Goal: Check status: Check status

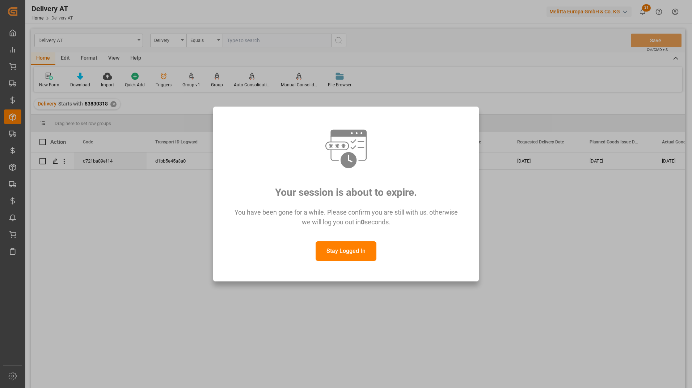
click at [337, 252] on button "Stay Logged In" at bounding box center [345, 252] width 61 height 20
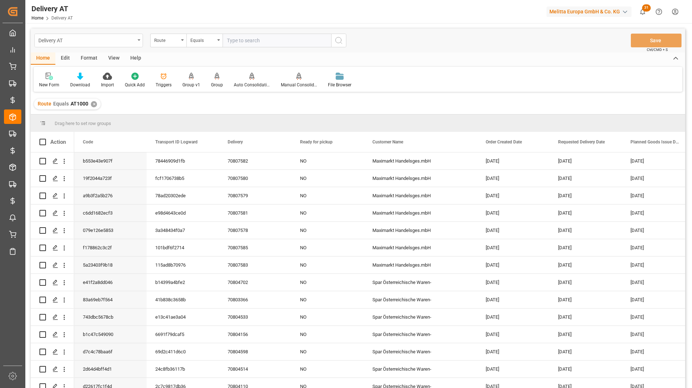
click at [75, 39] on div "Delivery AT" at bounding box center [86, 39] width 97 height 9
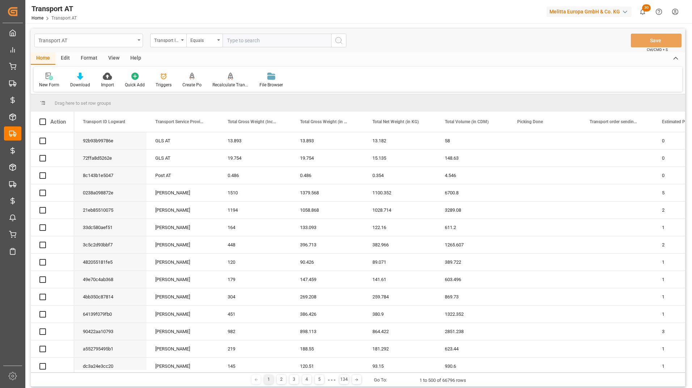
click at [80, 35] on div "Transport AT" at bounding box center [86, 39] width 97 height 9
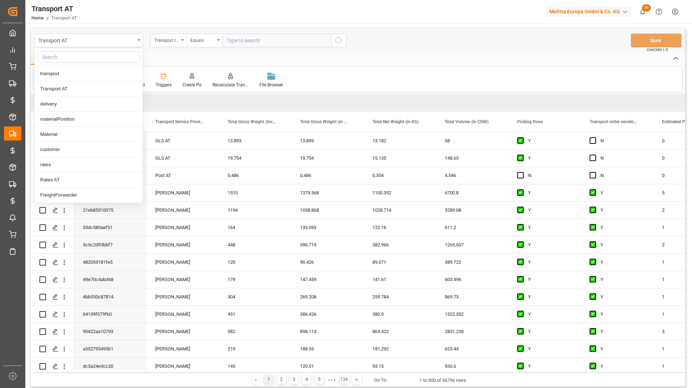
click at [78, 60] on input "text" at bounding box center [89, 57] width 102 height 12
type input "transport"
click at [79, 195] on div "Transport Status DE" at bounding box center [89, 195] width 108 height 15
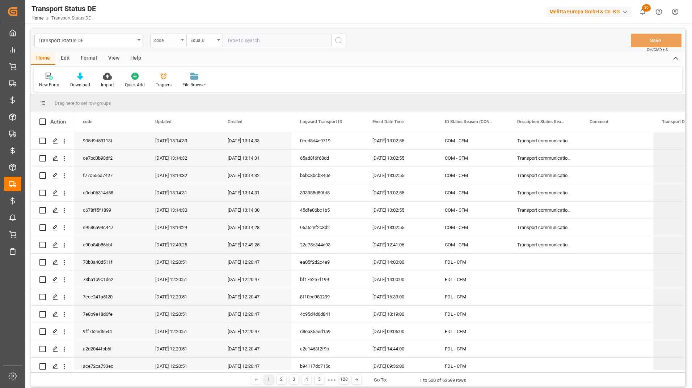
click at [173, 45] on div "code" at bounding box center [168, 41] width 36 height 14
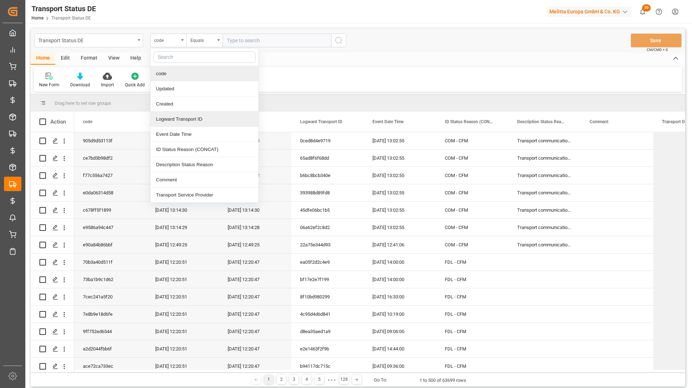
click at [185, 118] on div "Logward Transport ID" at bounding box center [204, 119] width 108 height 15
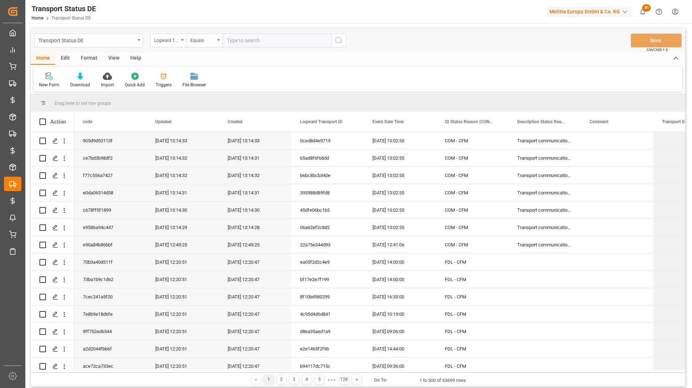
click at [248, 42] on input "text" at bounding box center [276, 41] width 109 height 14
paste input "c6cf438329f9"
type input "c6cf438329f9"
click at [340, 44] on icon "search button" at bounding box center [338, 40] width 9 height 9
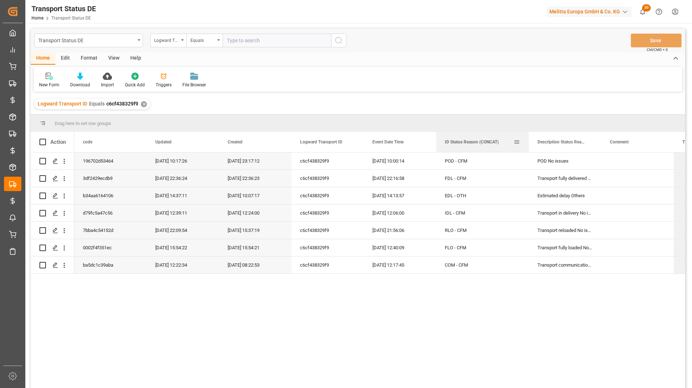
drag, startPoint x: 507, startPoint y: 139, endPoint x: 527, endPoint y: 139, distance: 20.3
click at [527, 139] on div at bounding box center [528, 142] width 3 height 20
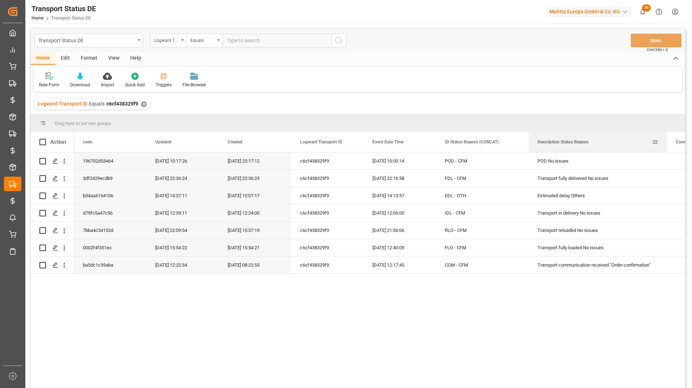
drag, startPoint x: 600, startPoint y: 142, endPoint x: 666, endPoint y: 141, distance: 65.8
click at [666, 141] on div at bounding box center [666, 142] width 3 height 20
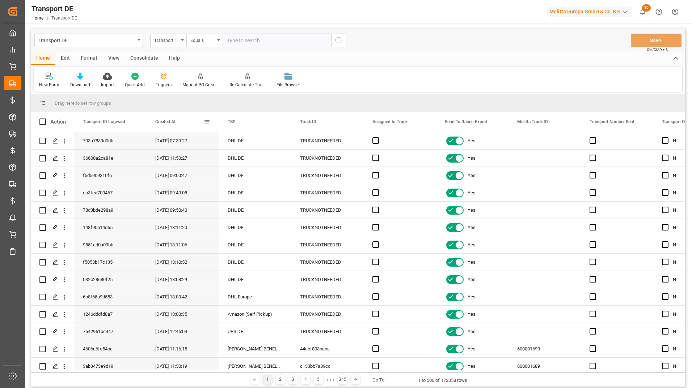
click at [208, 123] on span at bounding box center [207, 122] width 7 height 7
click at [273, 123] on span "columns" at bounding box center [267, 123] width 27 height 13
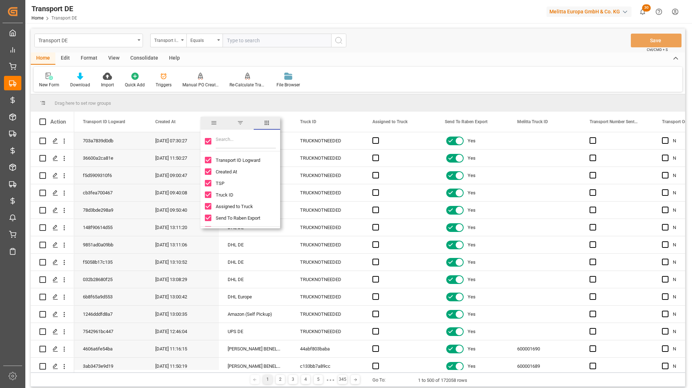
click at [205, 141] on input "Toggle Select All Columns" at bounding box center [208, 141] width 7 height 7
checkbox input "false"
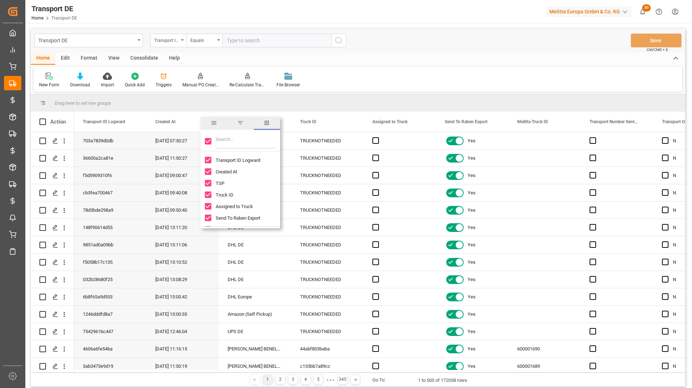
checkbox input "false"
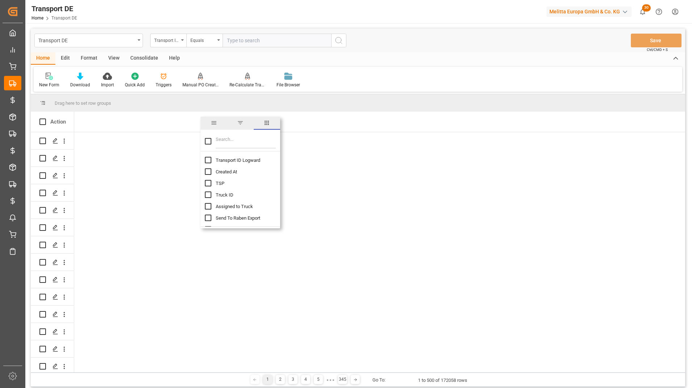
click at [209, 160] on input "Transport ID Logward column toggle visibility (hidden)" at bounding box center [208, 160] width 7 height 7
checkbox input "true"
click at [232, 141] on input "Filter Columns Input" at bounding box center [246, 141] width 60 height 14
checkbox input "false"
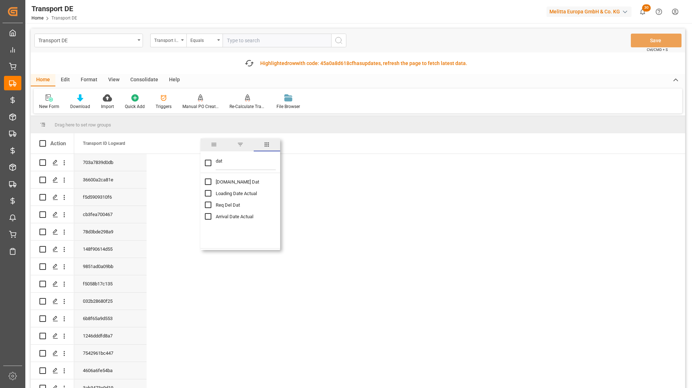
drag, startPoint x: 226, startPoint y: 140, endPoint x: 213, endPoint y: 144, distance: 14.1
click at [213, 153] on div "dat" at bounding box center [240, 163] width 80 height 20
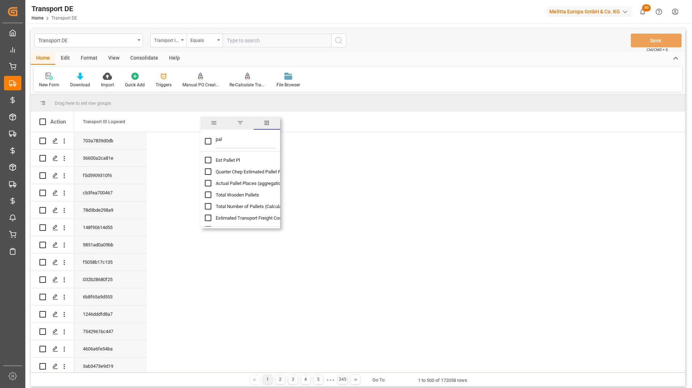
type input "pal"
click at [207, 160] on input "Est Pallet Pl column toggle visibility (hidden)" at bounding box center [208, 160] width 7 height 7
checkbox input "true"
checkbox input "false"
click at [209, 183] on input "Actual Pallet Places (aggregation) column toggle visibility (hidden)" at bounding box center [208, 183] width 7 height 7
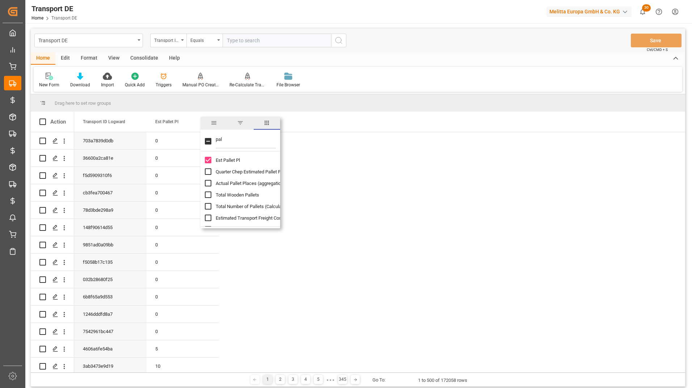
checkbox input "true"
click at [177, 41] on div "Transport ID Logward" at bounding box center [166, 39] width 25 height 8
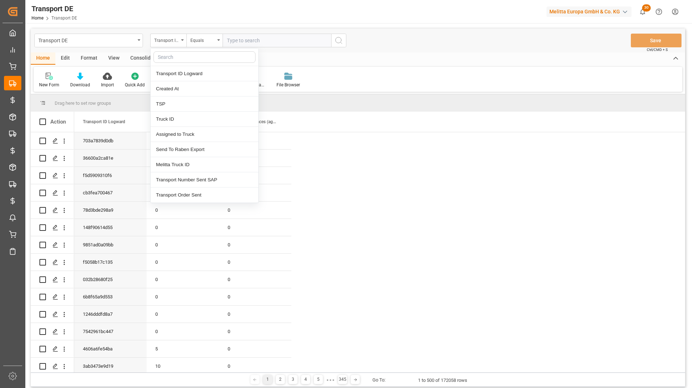
click at [179, 56] on input "text" at bounding box center [204, 57] width 102 height 12
type input "p"
type input "dat"
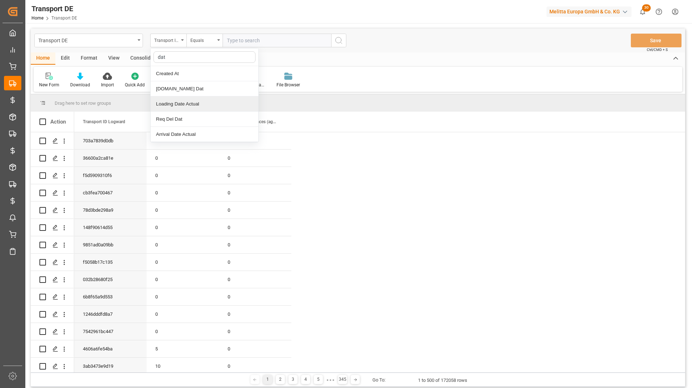
click at [183, 105] on div "Loading Date Actual" at bounding box center [204, 104] width 108 height 15
click at [241, 40] on input "text" at bounding box center [276, 41] width 109 height 14
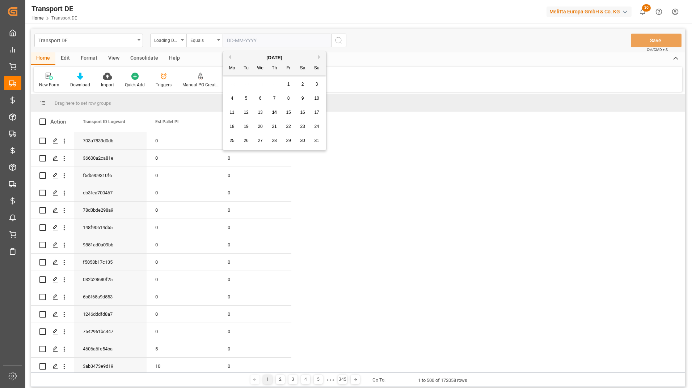
click at [230, 83] on div "28 29 30 31 1 2 3" at bounding box center [274, 84] width 99 height 14
click at [261, 112] on span "13" at bounding box center [260, 112] width 5 height 5
type input "[DATE]"
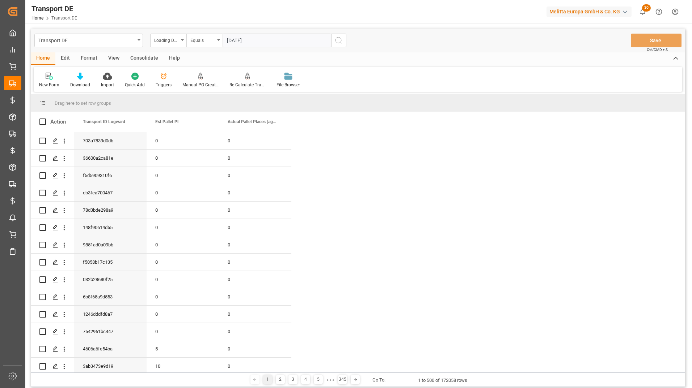
click at [340, 41] on icon "search button" at bounding box center [338, 40] width 9 height 9
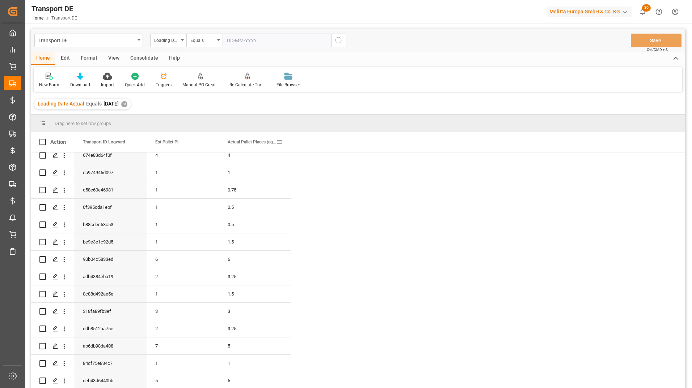
click at [278, 141] on span at bounding box center [279, 142] width 7 height 7
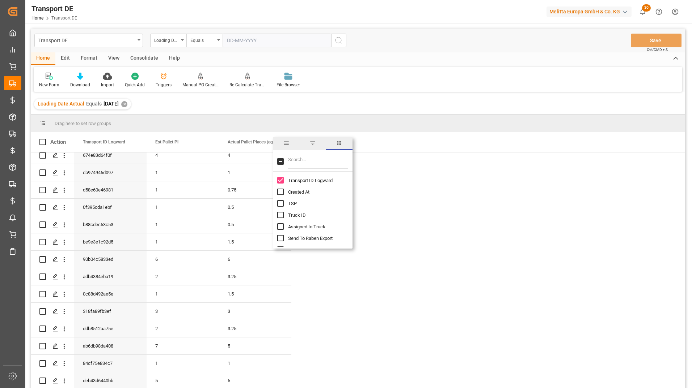
click at [294, 158] on input "Filter Columns Input" at bounding box center [318, 161] width 60 height 14
type input "tsp"
click at [280, 182] on input "TSP column toggle visibility (hidden)" at bounding box center [280, 180] width 7 height 7
checkbox input "true"
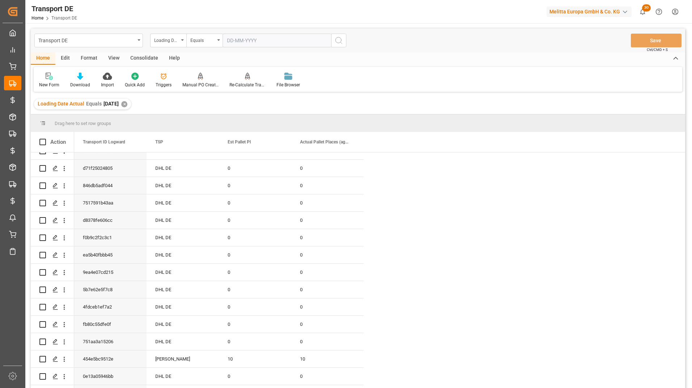
scroll to position [832, 0]
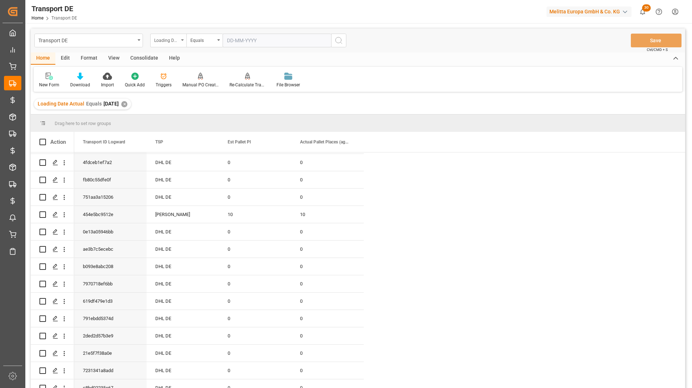
click at [167, 44] on div "Loading Date Actual" at bounding box center [168, 41] width 36 height 14
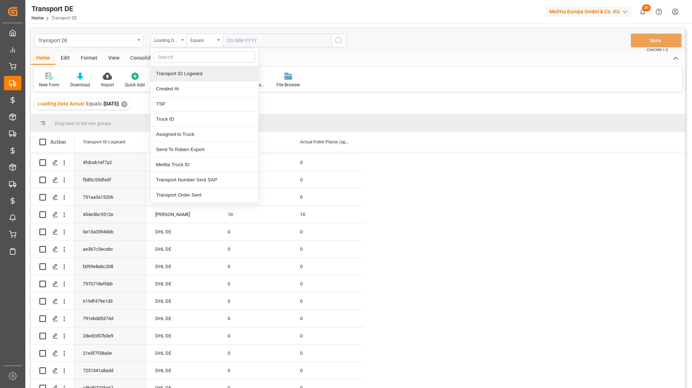
click at [186, 58] on input "text" at bounding box center [204, 57] width 102 height 12
click at [393, 69] on div "New Form Download Import Quick Add Triggers Manual PO Creation Re-Calculate Tra…" at bounding box center [358, 79] width 648 height 25
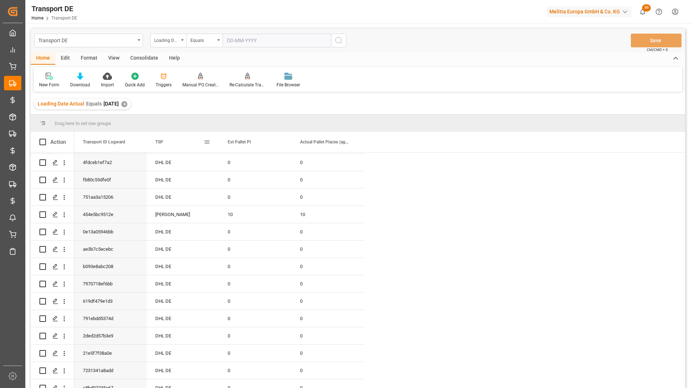
drag, startPoint x: 165, startPoint y: 141, endPoint x: 303, endPoint y: 103, distance: 143.3
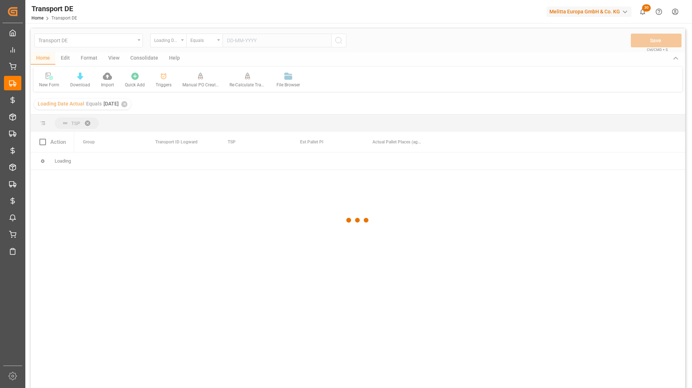
scroll to position [0, 0]
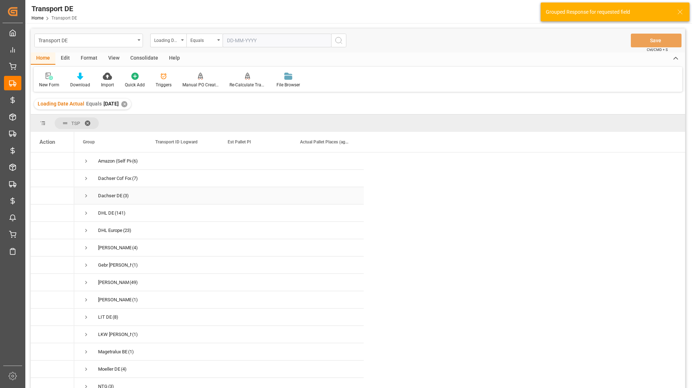
click at [84, 197] on span "Press SPACE to select this row." at bounding box center [86, 196] width 7 height 7
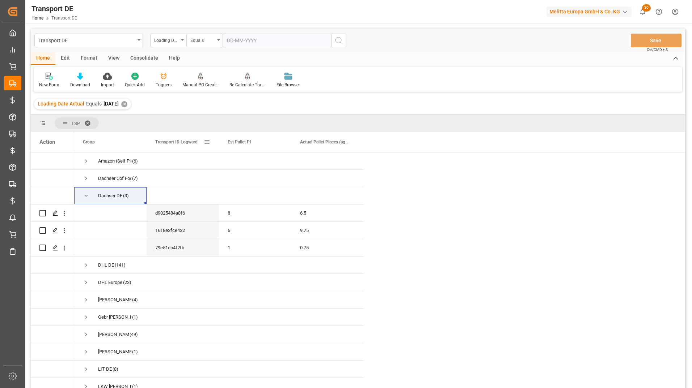
click at [207, 143] on span at bounding box center [207, 142] width 7 height 7
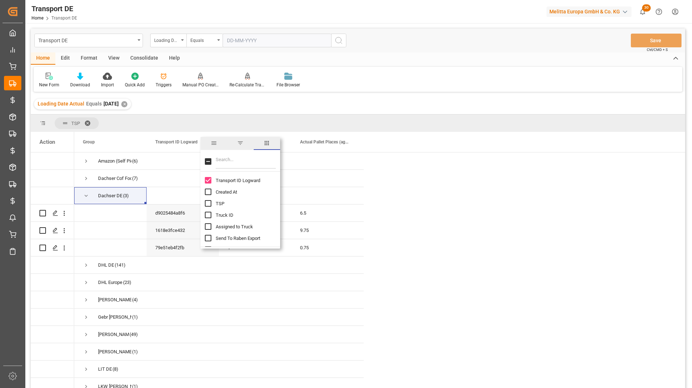
click at [224, 163] on input "Filter Columns Input" at bounding box center [246, 161] width 60 height 14
type input "tru"
click at [209, 180] on input "Truck ID column toggle visibility (hidden)" at bounding box center [208, 180] width 7 height 7
checkbox input "true"
checkbox input "false"
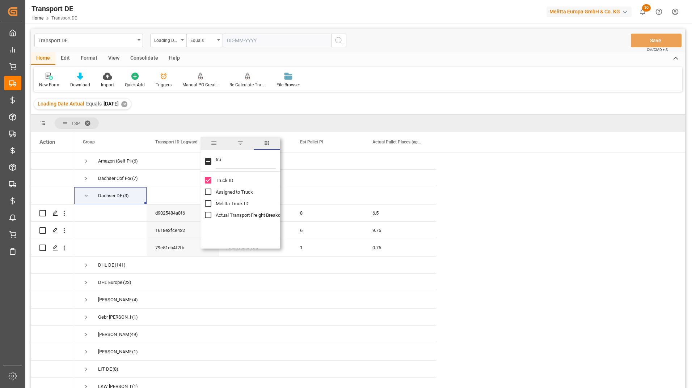
click at [208, 180] on input "Truck ID column toggle visibility (visible)" at bounding box center [208, 180] width 7 height 7
checkbox input "false"
click at [208, 202] on input "Melitta Truck ID column toggle visibility (hidden)" at bounding box center [208, 203] width 7 height 7
checkbox input "true"
checkbox input "false"
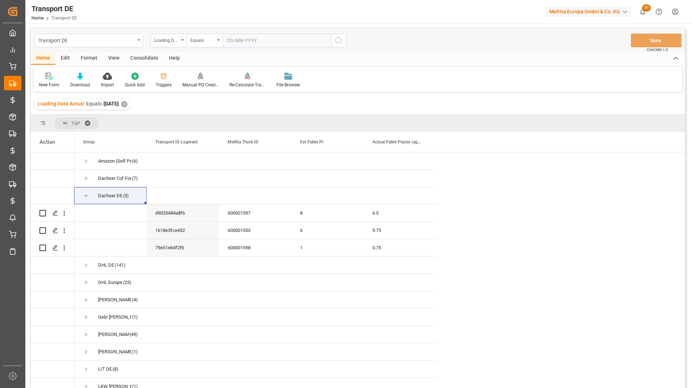
click at [399, 104] on div "Loading Date Actual Equals 2025-08-13 ✕" at bounding box center [358, 104] width 654 height 20
click at [86, 197] on span "Press SPACE to select this row." at bounding box center [86, 196] width 7 height 7
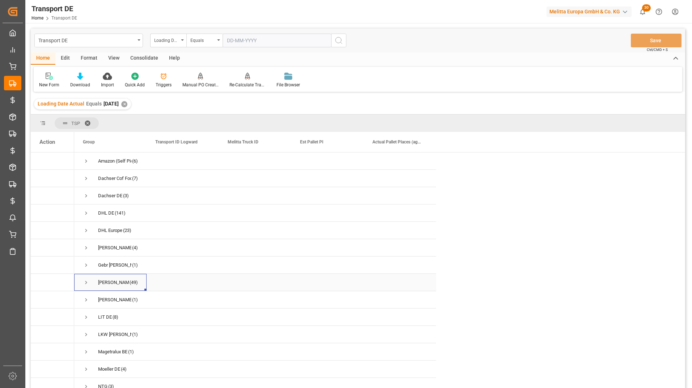
click at [87, 281] on span "Press SPACE to select this row." at bounding box center [86, 283] width 7 height 7
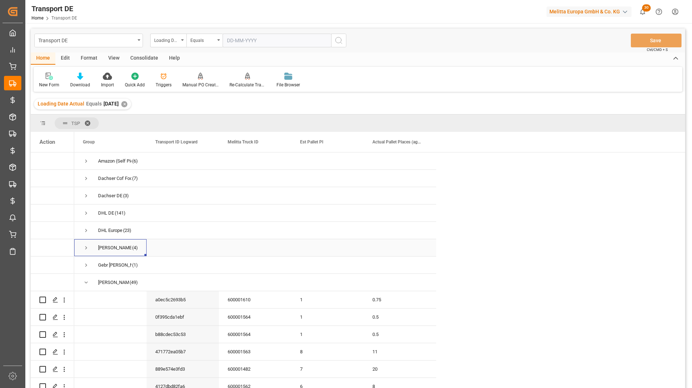
click at [86, 247] on span "Press SPACE to select this row." at bounding box center [86, 248] width 7 height 7
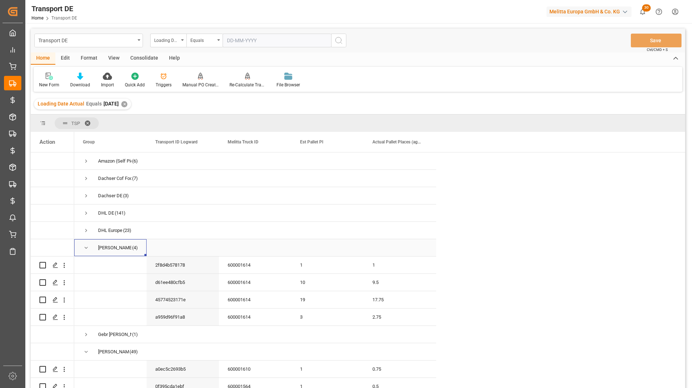
click at [87, 248] on span "Press SPACE to select this row." at bounding box center [86, 248] width 7 height 7
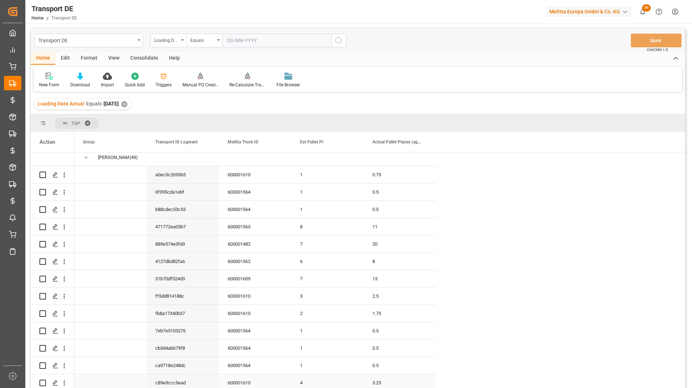
scroll to position [109, 0]
click at [64, 262] on icon "open menu" at bounding box center [64, 262] width 8 height 8
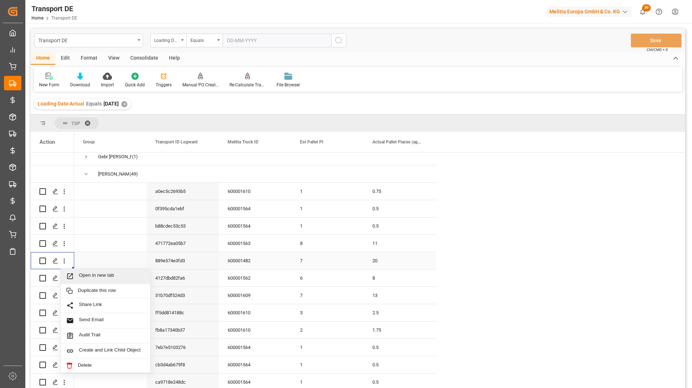
click at [99, 270] on div "Open in new tab" at bounding box center [105, 276] width 89 height 15
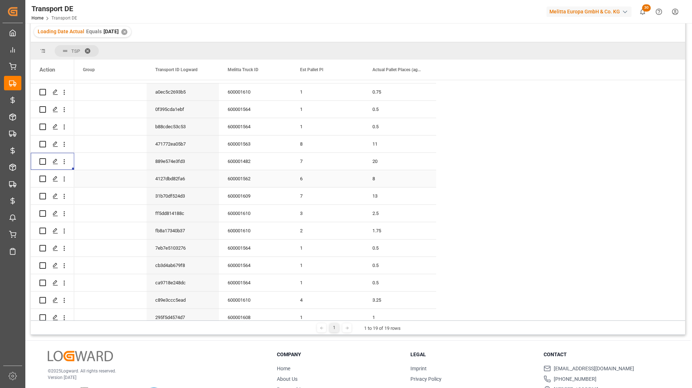
scroll to position [145, 0]
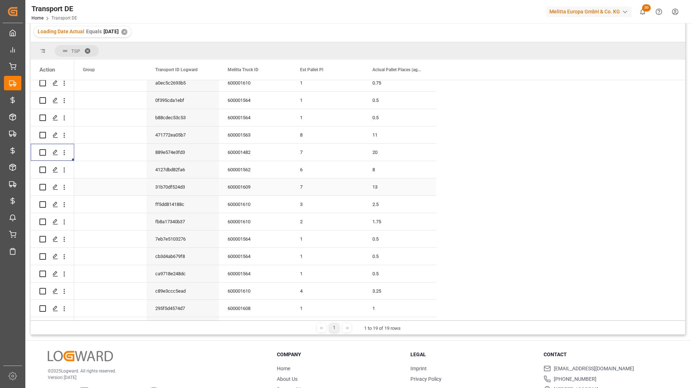
click at [65, 186] on icon "open menu" at bounding box center [64, 188] width 8 height 8
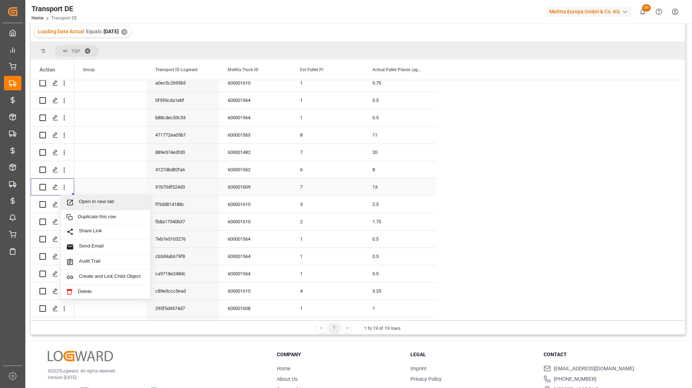
click at [92, 200] on span "Open in new tab" at bounding box center [112, 203] width 66 height 8
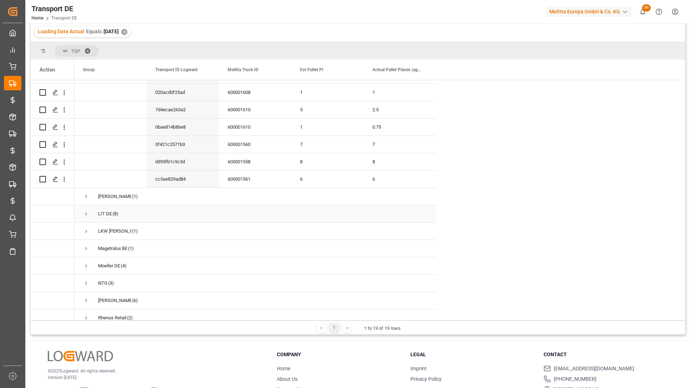
scroll to position [940, 0]
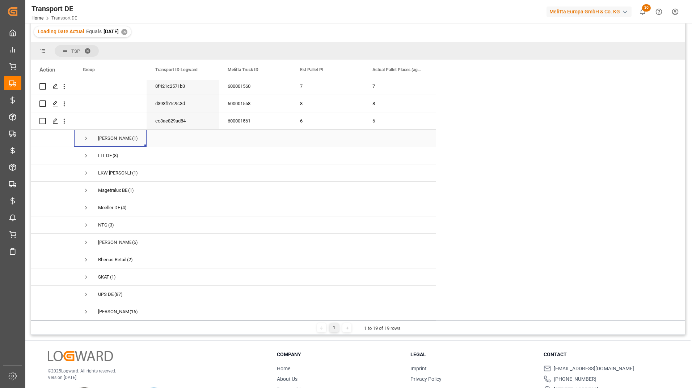
click at [86, 135] on span "Press SPACE to select this row." at bounding box center [86, 138] width 7 height 7
click at [85, 153] on span "Press SPACE to select this row." at bounding box center [86, 156] width 7 height 7
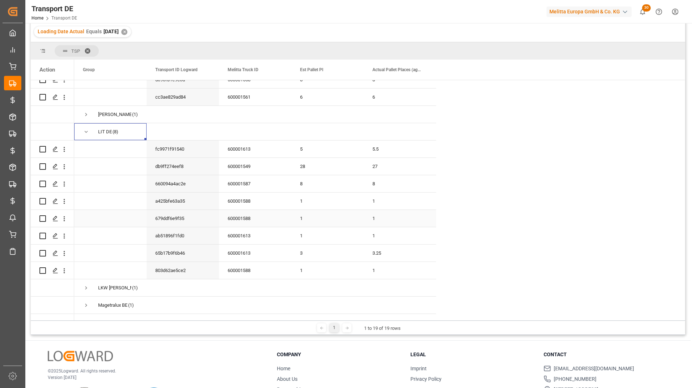
scroll to position [977, 0]
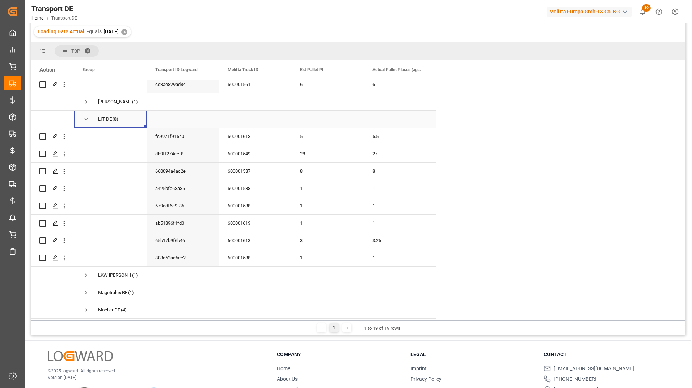
click at [87, 116] on span "Press SPACE to select this row." at bounding box center [86, 119] width 7 height 7
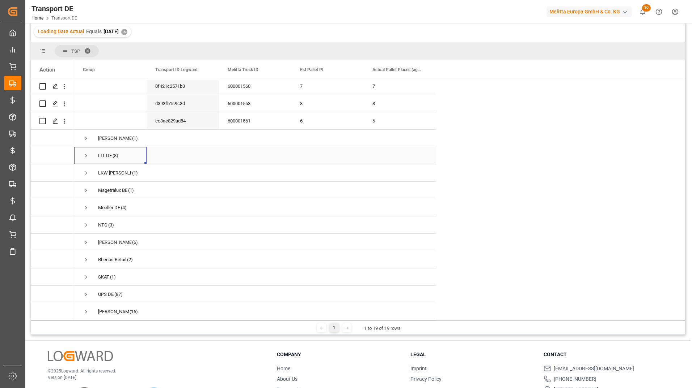
scroll to position [943, 0]
click at [85, 187] on span "Press SPACE to select this row." at bounding box center [86, 190] width 7 height 7
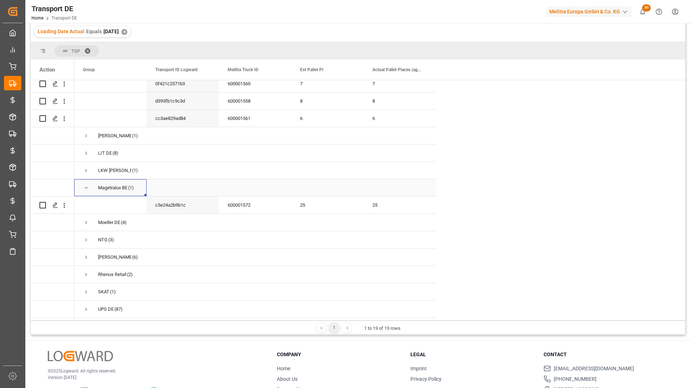
click at [85, 186] on span "Press SPACE to select this row." at bounding box center [86, 188] width 7 height 7
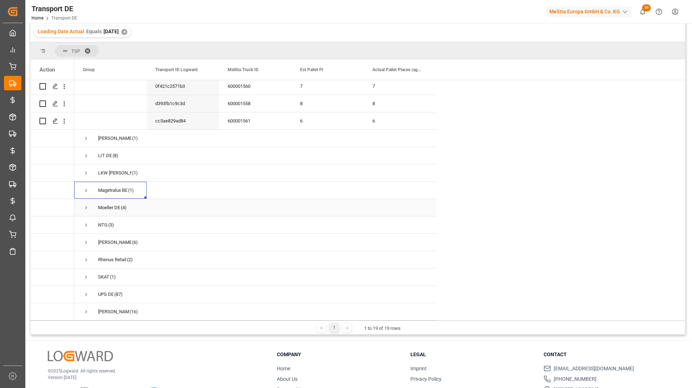
click at [86, 205] on span "Press SPACE to select this row." at bounding box center [86, 208] width 7 height 7
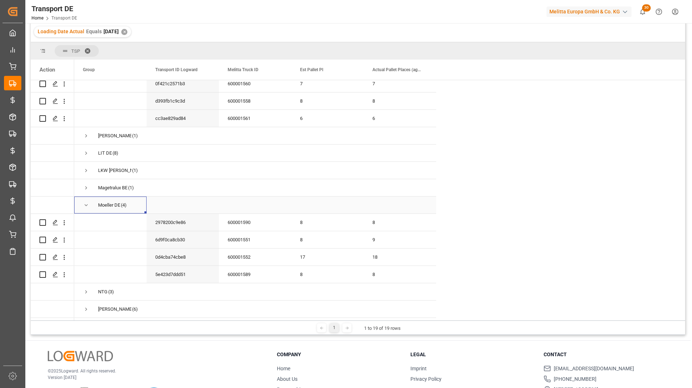
click at [86, 205] on span "Press SPACE to select this row." at bounding box center [86, 205] width 7 height 7
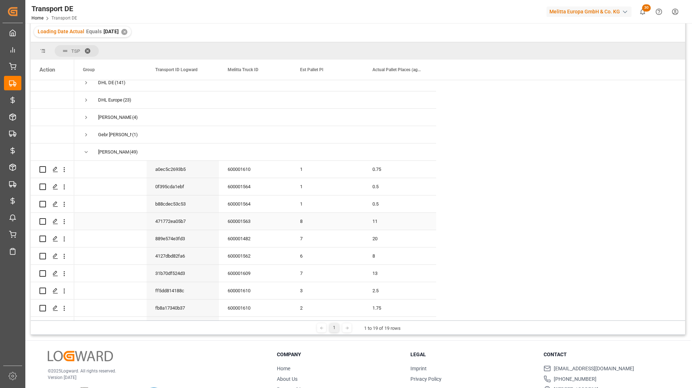
scroll to position [75, 0]
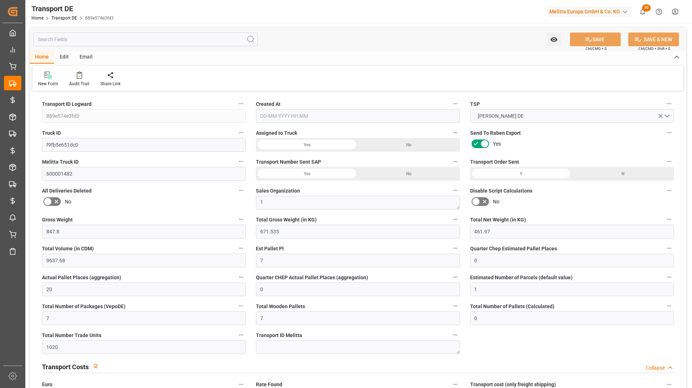
type input "847.8"
type input "671.535"
type input "461.97"
type input "9637.68"
type input "7"
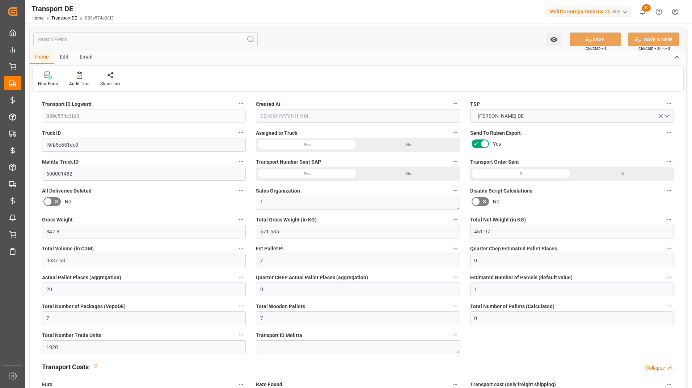
type input "0"
type input "20"
type input "0"
type input "1"
type input "7"
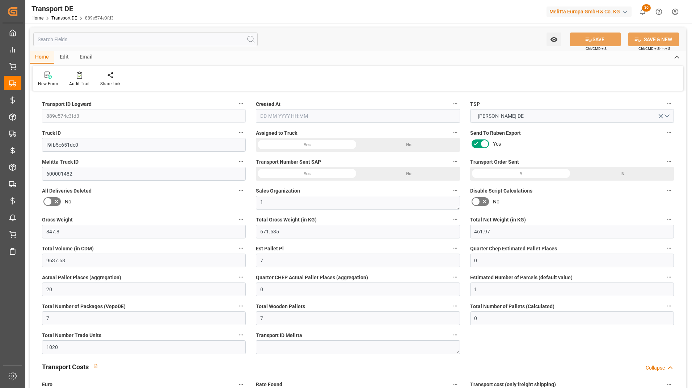
type input "7"
type input "0"
type input "1020"
type input "0"
type input "223.95"
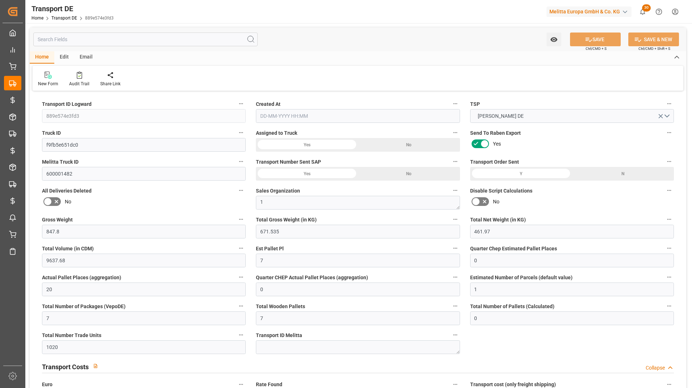
type input "3.039"
type input "223.95"
type input "221.8449"
type input "37"
type input "6"
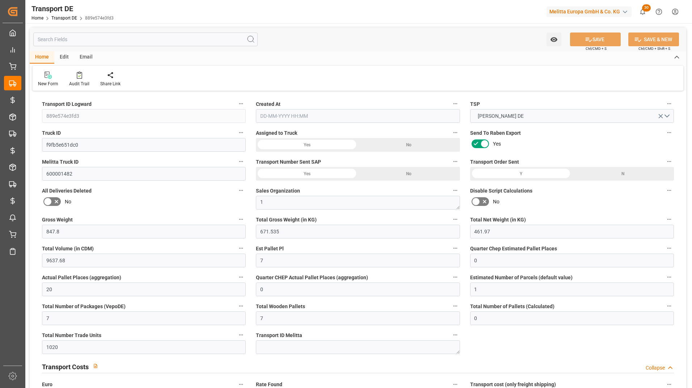
type input "1"
type input "0"
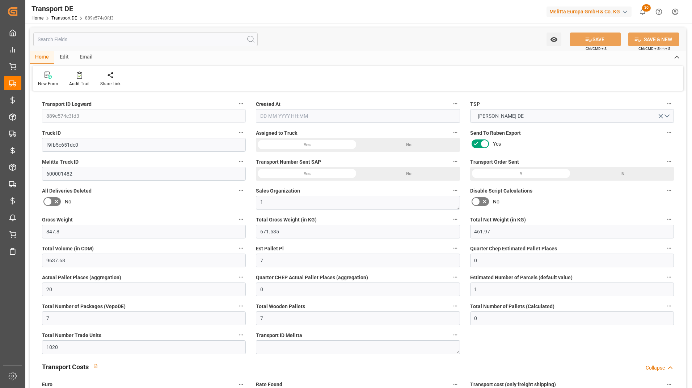
type input "0"
type input "-2.1051"
type input "0"
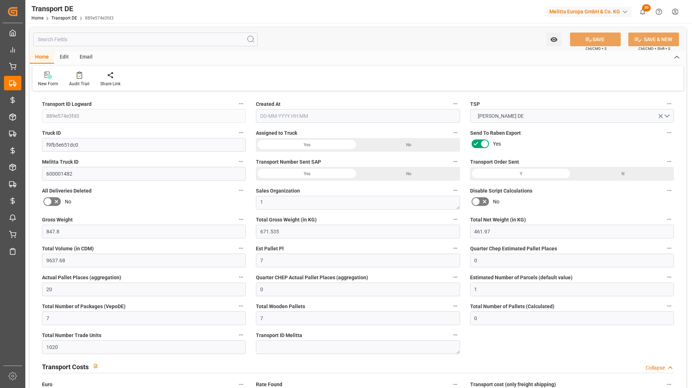
type input "0"
type input "671.535"
type input "10767.6795"
type input "21"
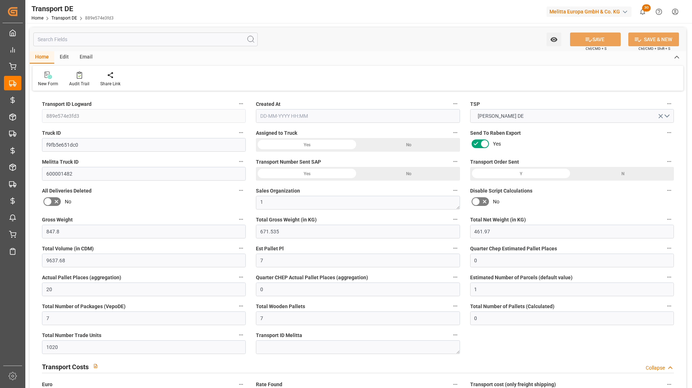
type input "80"
type input "6"
type input "0"
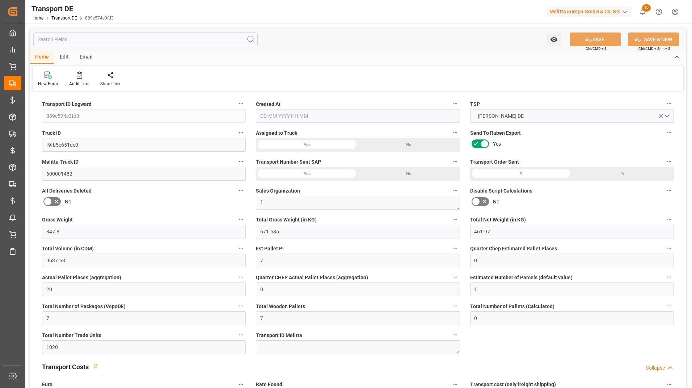
type input "0"
type input "1"
type input "0"
type input "1"
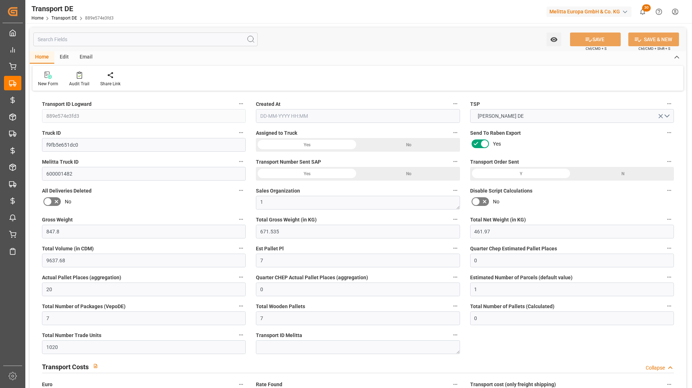
type input "1020"
type input "224.8839"
type input "221.8449"
type input "06-08-2025 12:27"
type input "[DATE]"
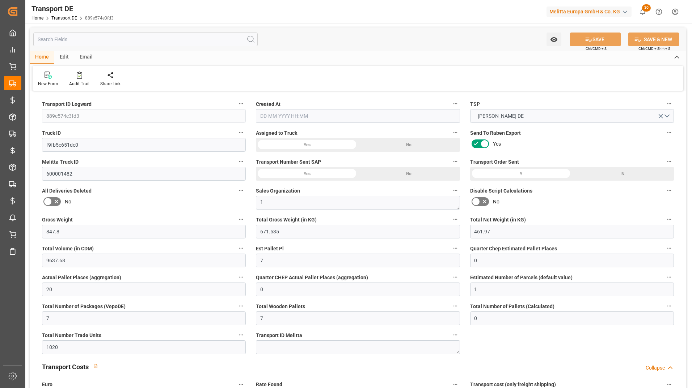
type input "[DATE]"
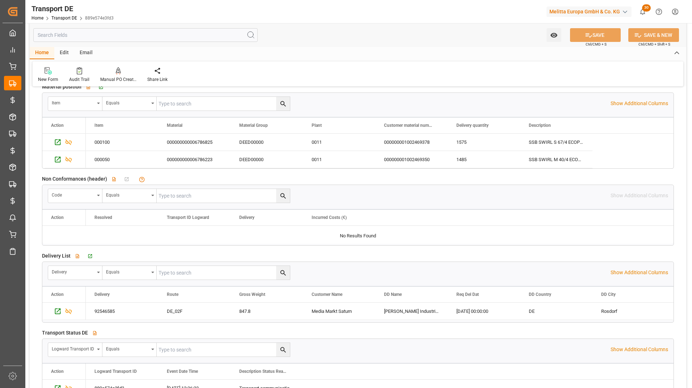
scroll to position [1194, 0]
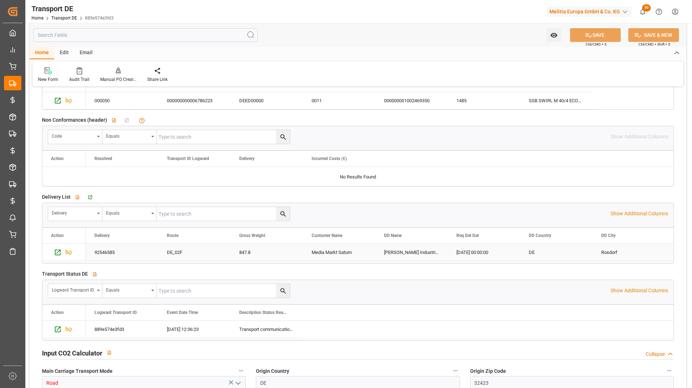
click at [112, 257] on div "92546585" at bounding box center [122, 252] width 72 height 17
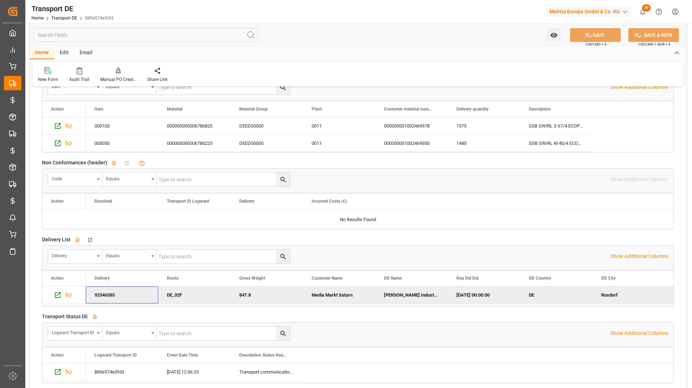
scroll to position [1157, 0]
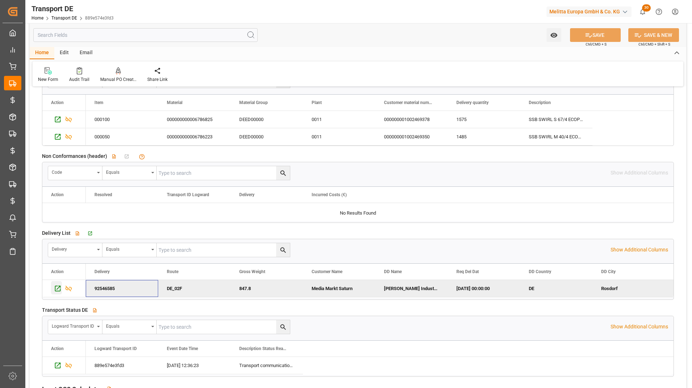
click at [56, 289] on icon "Press SPACE to deselect this row." at bounding box center [58, 289] width 8 height 8
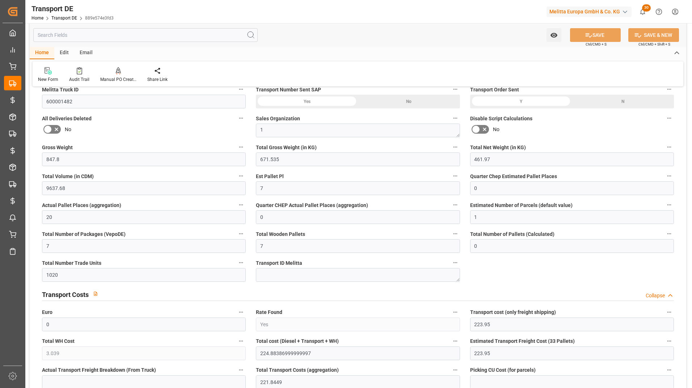
scroll to position [0, 0]
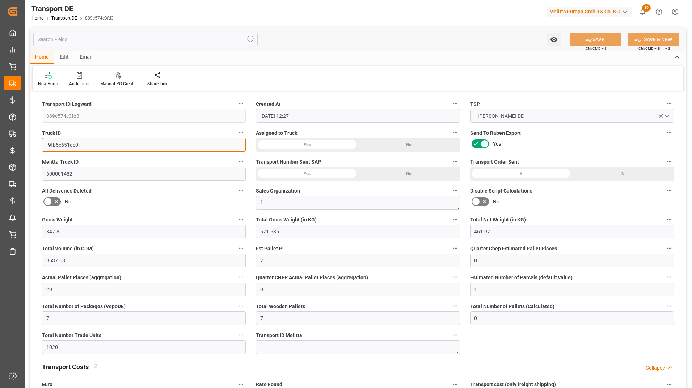
drag, startPoint x: 88, startPoint y: 142, endPoint x: 34, endPoint y: 146, distance: 54.0
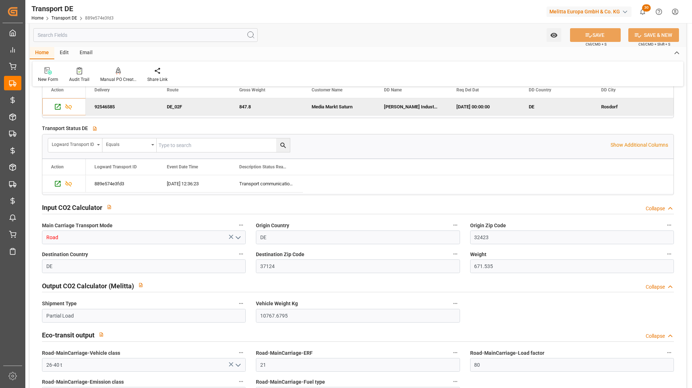
scroll to position [1302, 0]
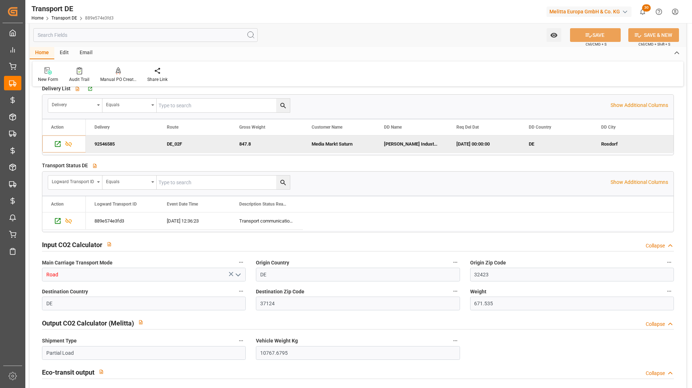
click at [119, 146] on div "92546585" at bounding box center [122, 144] width 72 height 17
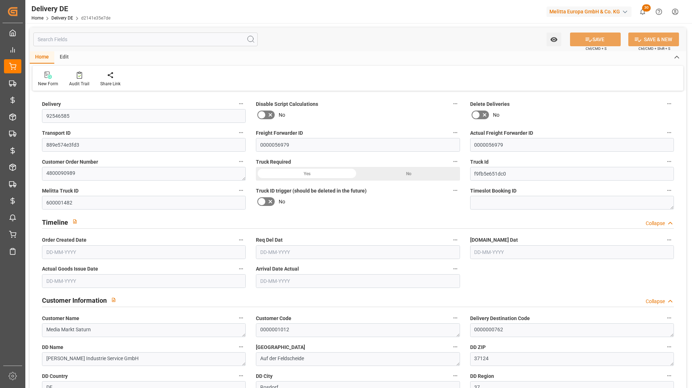
type input "7"
type input "20"
type input "461.97"
type input "847.8"
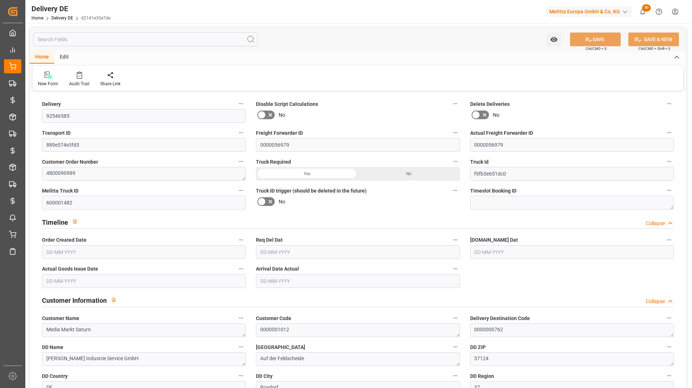
type input "9637.68"
type input "[DATE]"
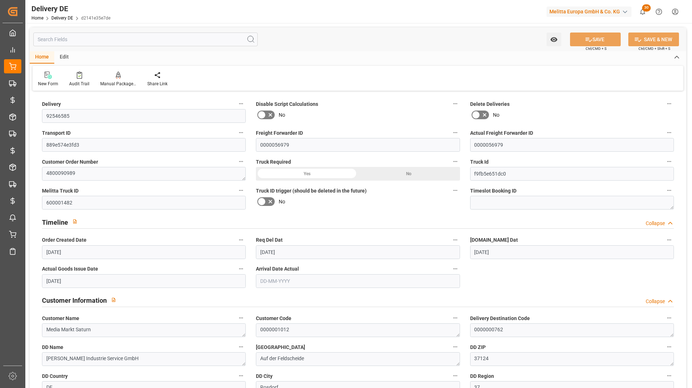
click at [88, 42] on input "text" at bounding box center [145, 40] width 224 height 14
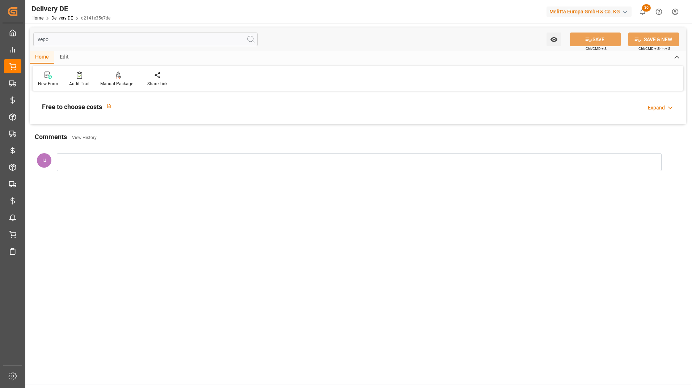
type input "vepo"
click at [76, 104] on h2 "Free to choose costs" at bounding box center [72, 107] width 60 height 10
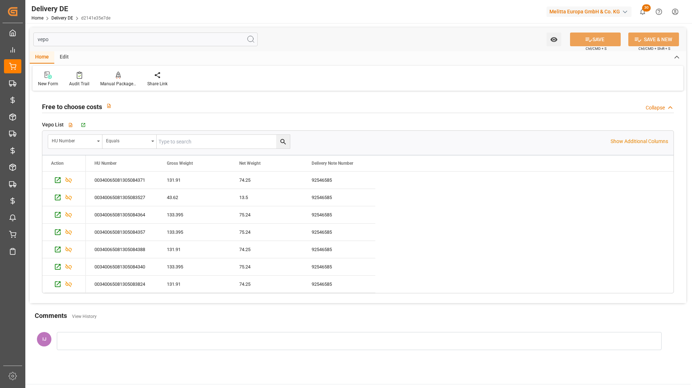
drag, startPoint x: 71, startPoint y: 42, endPoint x: 34, endPoint y: 42, distance: 37.3
click at [34, 42] on input "vepo" at bounding box center [145, 40] width 224 height 14
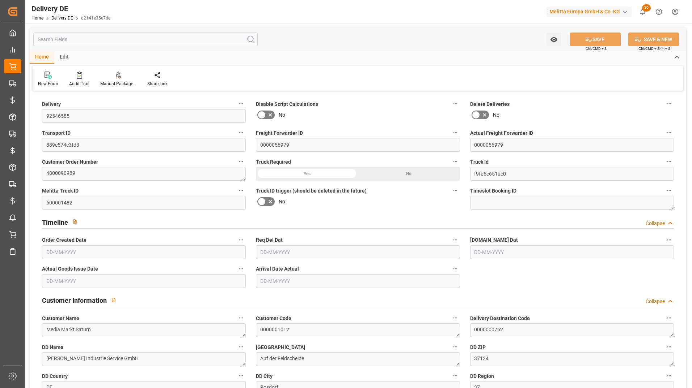
type input "92546585"
type input "889e574e3fd3"
type input "0000056979"
type textarea "4800090989"
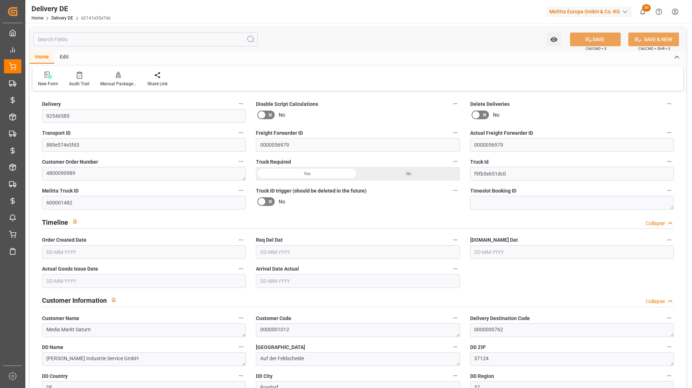
type input "f9fb5e651dc0"
type input "600001482"
type textarea "Media Markt Saturn"
type textarea "0000001012"
type textarea "0000000762"
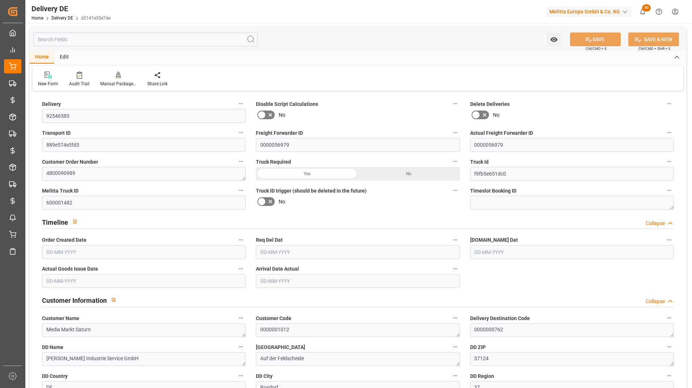
type textarea "[PERSON_NAME] Industrie Service GmbH"
type textarea "Auf der Feldscheide"
type textarea "37124"
type textarea "DE"
type textarea "Rosdorf"
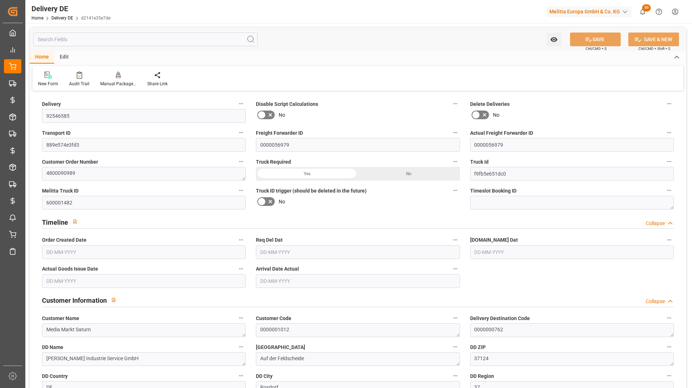
type textarea "37"
type textarea "0011"
type textarea "1"
type textarea "LF"
type input "Pallet"
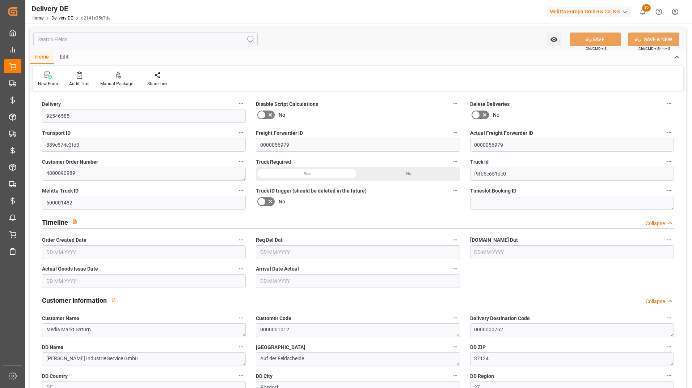
type input "Pallet"
type textarea "DE_02F"
type input "DE_02F"
type textarea "ACHTUNG: KEINE FREMDWARE VOR MELITTA!"
type input "DAP"
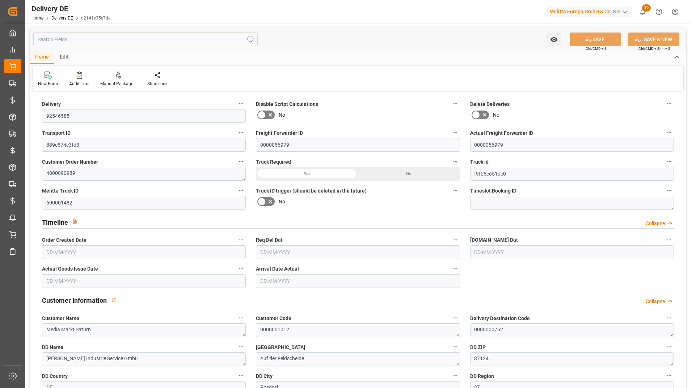
type input "10"
type input "SRWM"
type textarea "sortenrein wenn die Bestellmenge vollständige Lagen erlaubt"
type input "7"
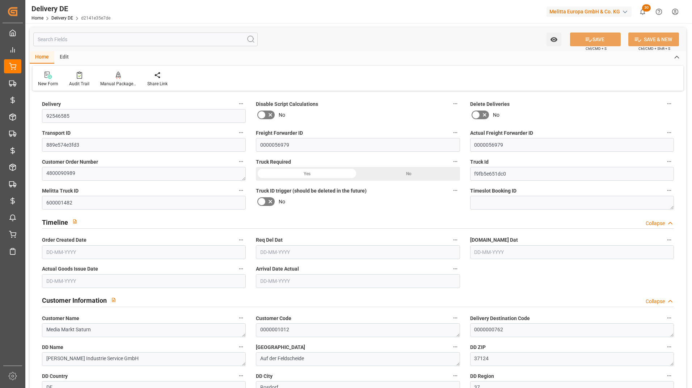
type input "20"
type input "461.97"
type input "847.8"
type input "9637.68"
type input "06-08-2025"
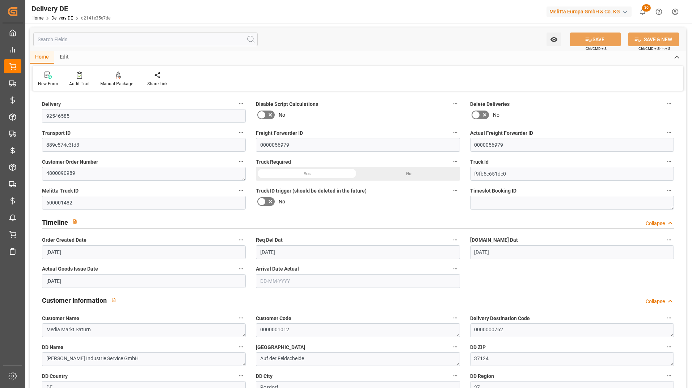
type input "12-08-2025"
type input "08-08-2025"
type input "[DATE]"
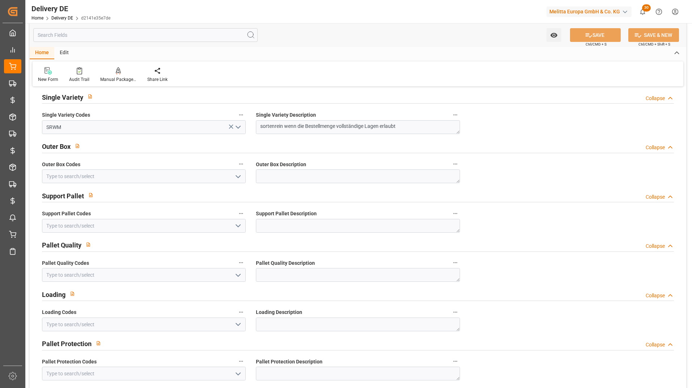
scroll to position [760, 0]
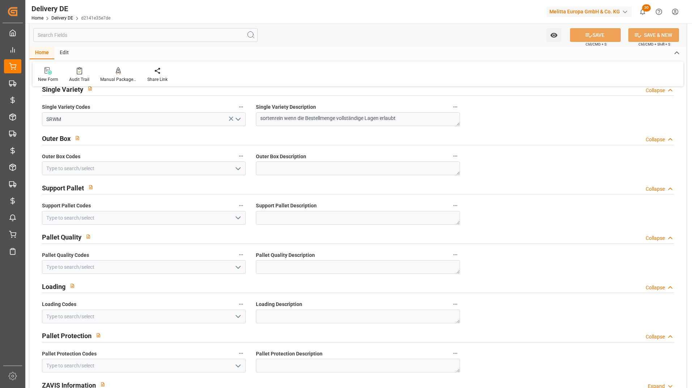
click at [132, 39] on input "text" at bounding box center [145, 35] width 224 height 14
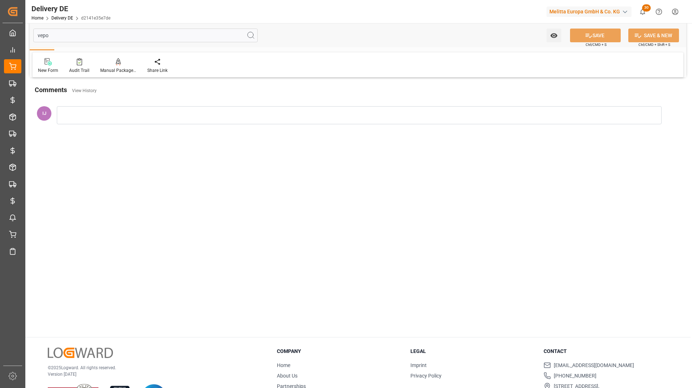
scroll to position [0, 0]
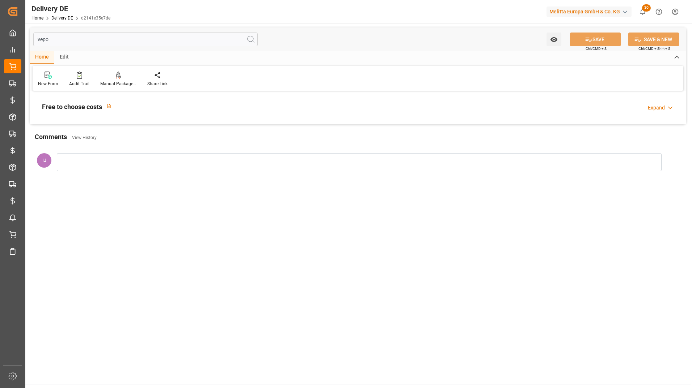
click at [75, 108] on h2 "Free to choose costs" at bounding box center [72, 107] width 60 height 10
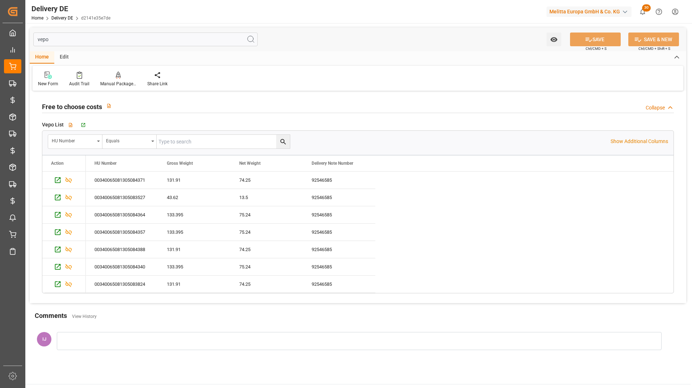
drag, startPoint x: 136, startPoint y: 39, endPoint x: -7, endPoint y: 39, distance: 143.2
click at [0, 39] on html "Created by potrace 1.15, written by Peter Selinger 2001-2017 Created by potrace…" at bounding box center [346, 194] width 692 height 388
type input "pa"
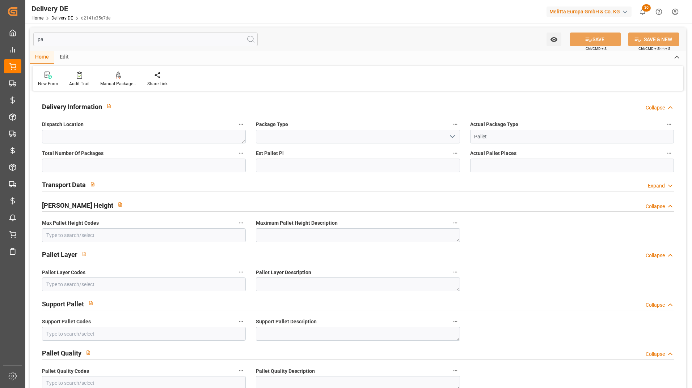
type input "Pallet"
type input "7"
type input "20"
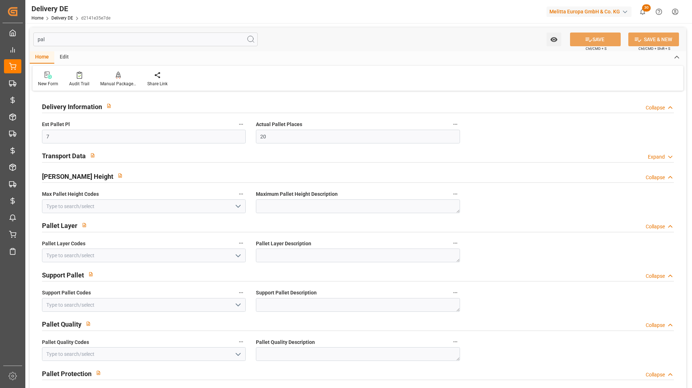
type input "pal"
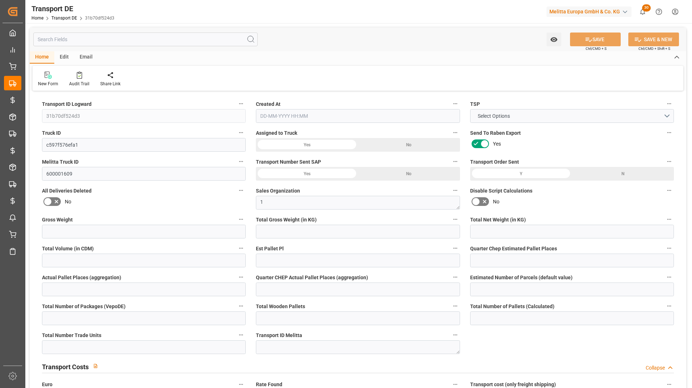
type input "1497.5"
type input "1178.77"
type input "749.106"
type input "10369.268"
type input "7"
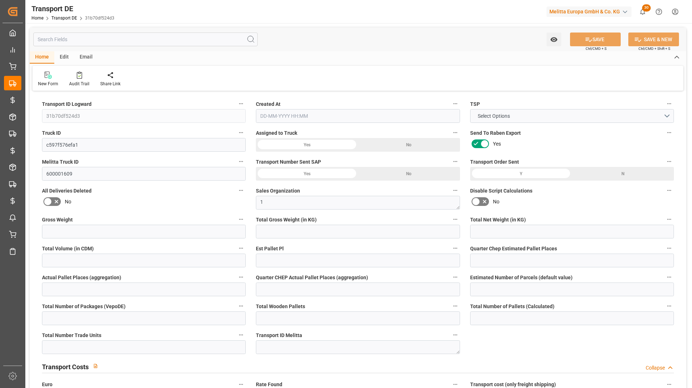
type input "0"
type input "13"
type input "0"
type input "1"
type input "13"
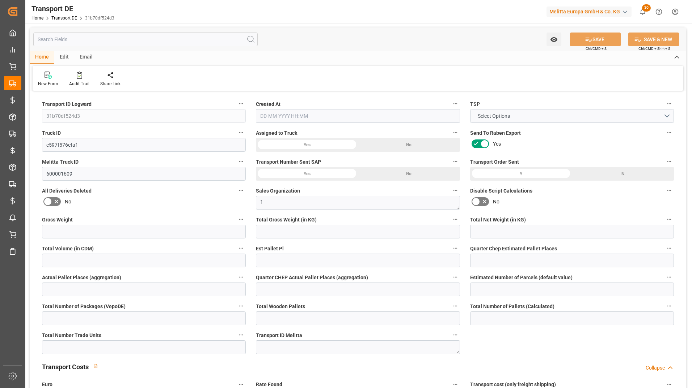
type input "13"
type input "8"
type input "375"
type input "0"
type input "242.84"
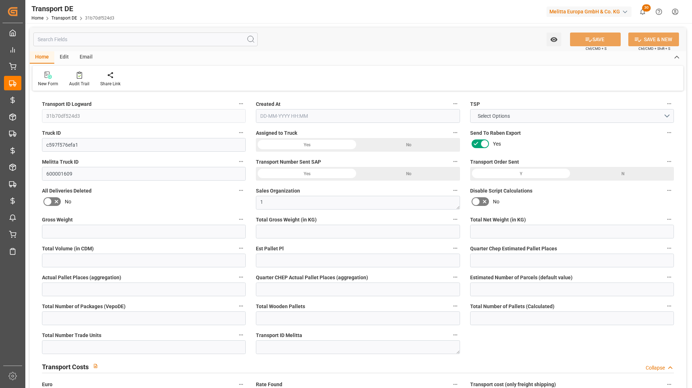
type input "44.031"
type input "242.84"
type input "240.5573"
type input "21"
type input "13"
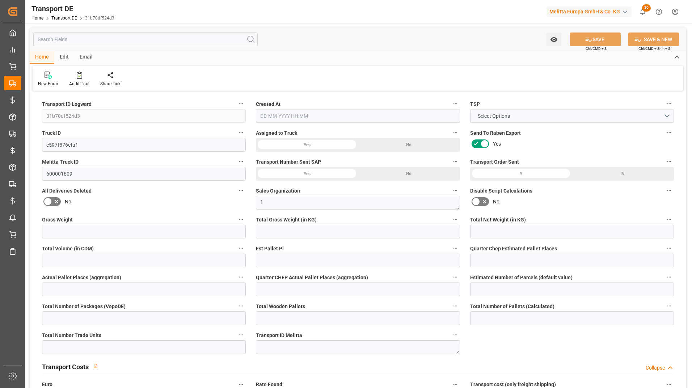
type input "0"
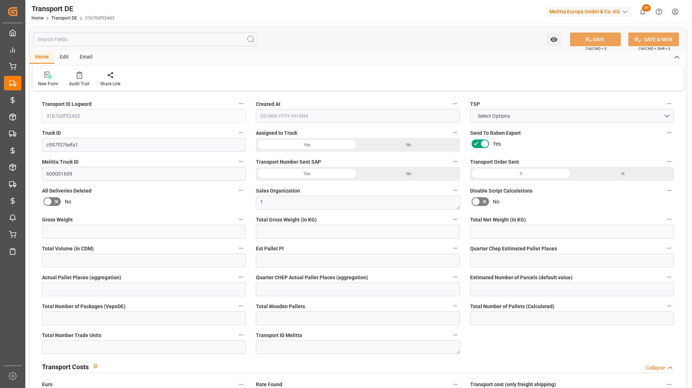
type input "0"
type input "-2.2827"
type input "0"
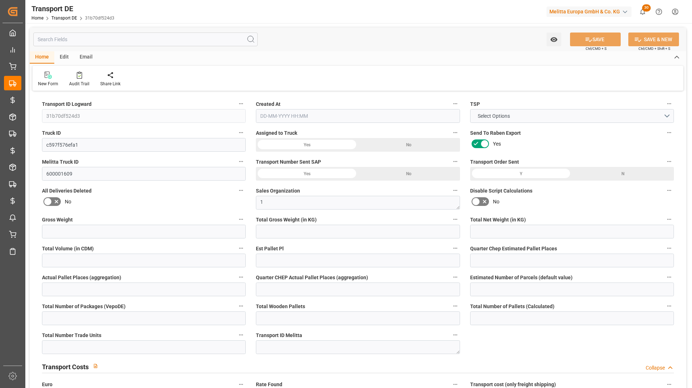
type input "0"
type input "1178.77"
type input "10767.6795"
type input "21"
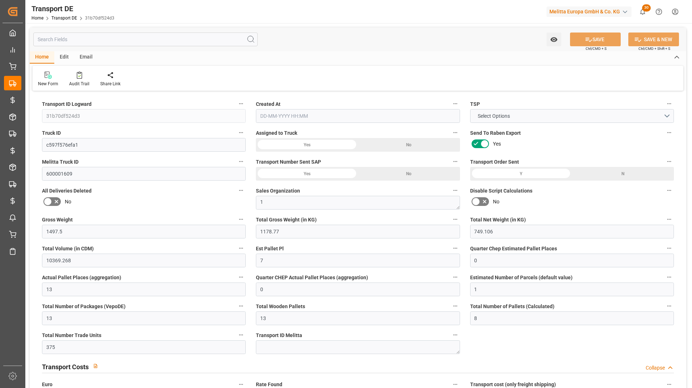
type input "80"
type input "0"
type input "13"
type input "0"
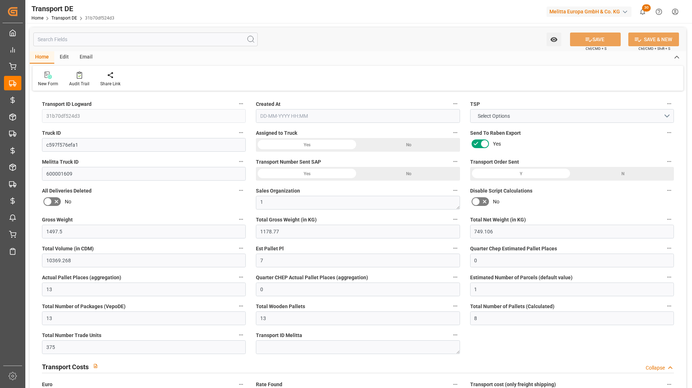
type input "0"
type input "1"
type input "0"
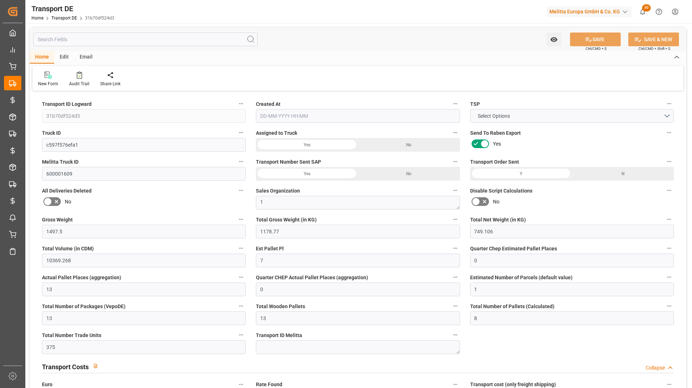
type input "689"
type input "284.5883"
type input "240.5573"
type input "08-08-2025 23:01"
type input "[DATE]"
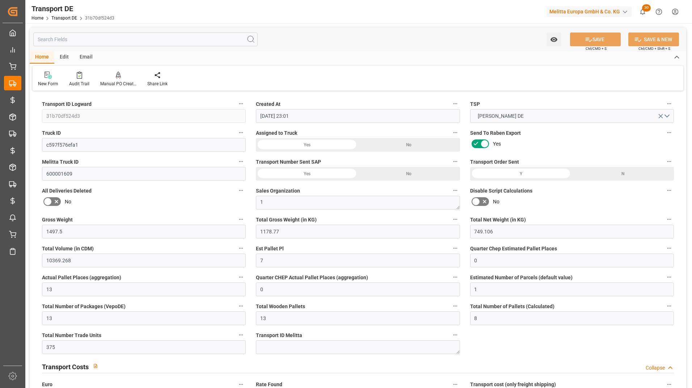
type input "[DATE]"
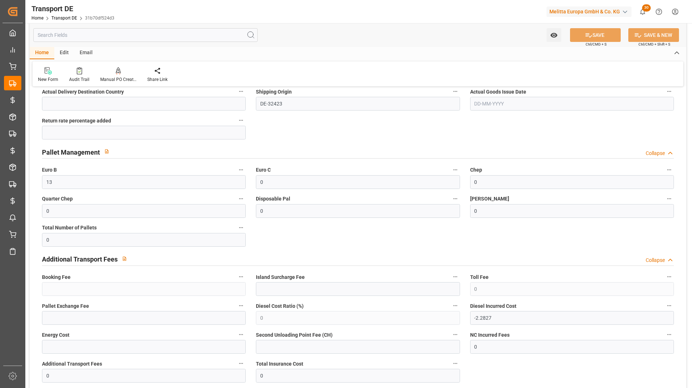
scroll to position [1302, 0]
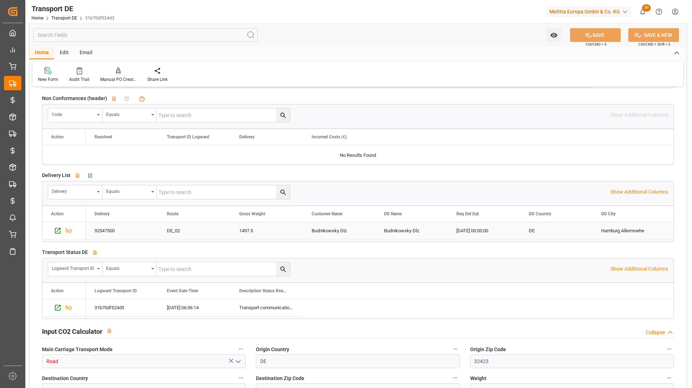
click at [118, 234] on div "92547500" at bounding box center [122, 230] width 72 height 17
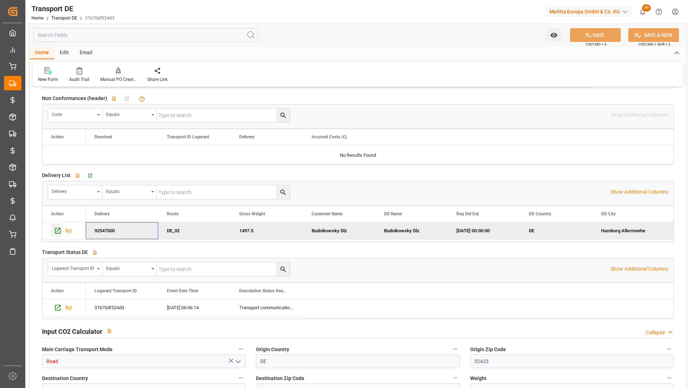
click at [58, 233] on icon "Press SPACE to deselect this row." at bounding box center [58, 231] width 8 height 8
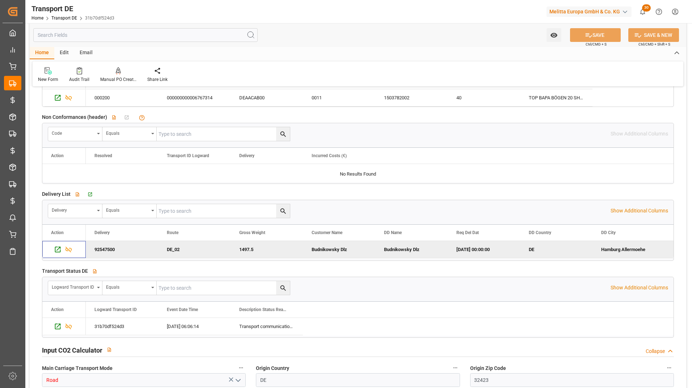
scroll to position [1266, 0]
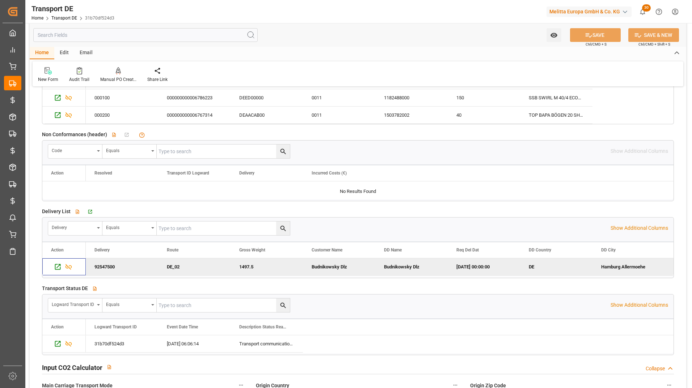
click at [118, 267] on div "92547500" at bounding box center [122, 267] width 72 height 17
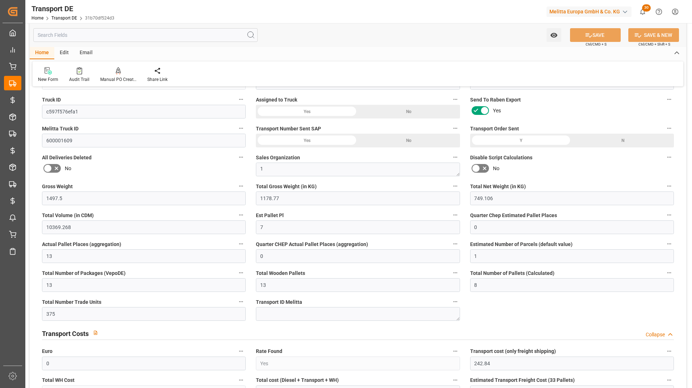
scroll to position [0, 0]
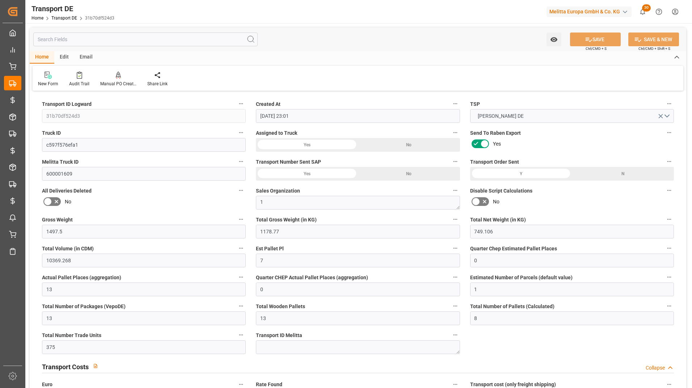
click at [189, 41] on input "text" at bounding box center [145, 40] width 224 height 14
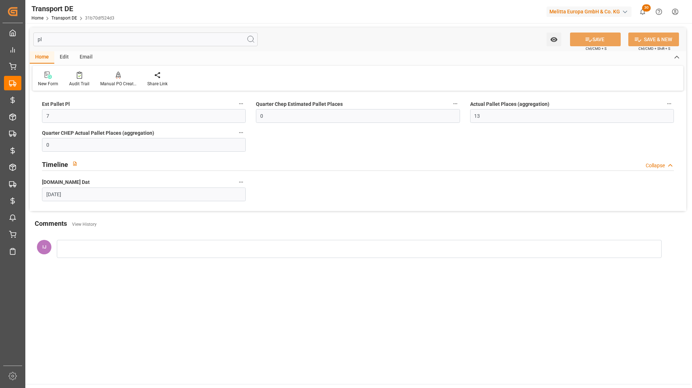
type input "pl"
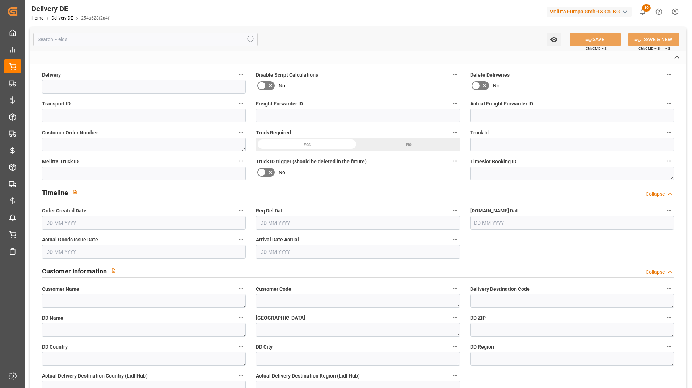
type input "92547500"
type input "31b70df524d3"
type input "0000056979"
type textarea "7000151982"
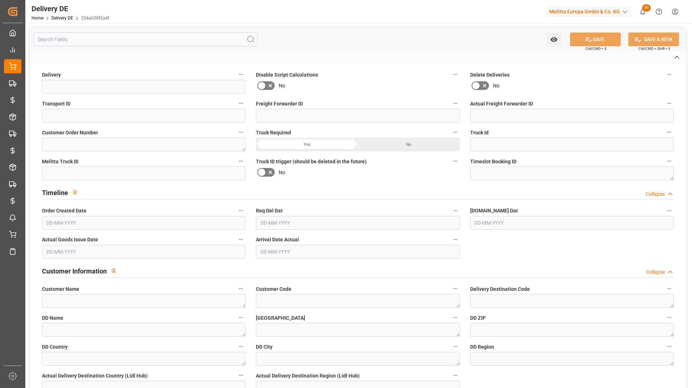
type input "c597f576efa1"
type input "600001609"
type textarea "Budnikowsky Dlz"
type textarea "0000007219"
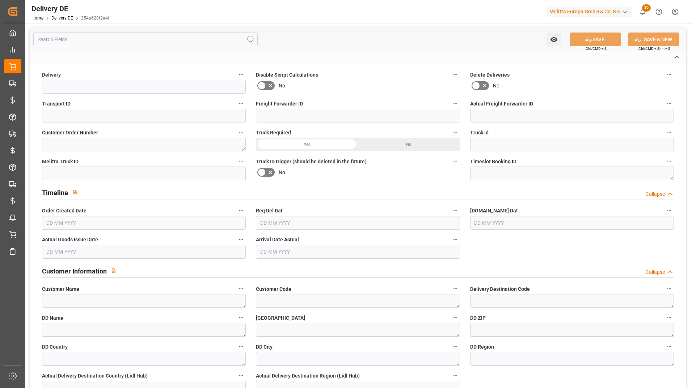
type textarea "Budnikowsky Dlz"
type textarea "[PERSON_NAME][STREET_ADDRESS]"
type textarea "21035"
type textarea "DE"
type textarea "Hamburg Allermoehe"
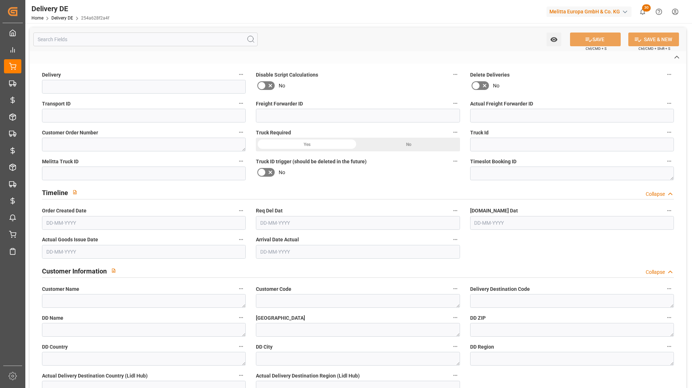
type textarea "21"
type textarea "0011"
type textarea "1"
type textarea "LF"
type input "Free to Choose"
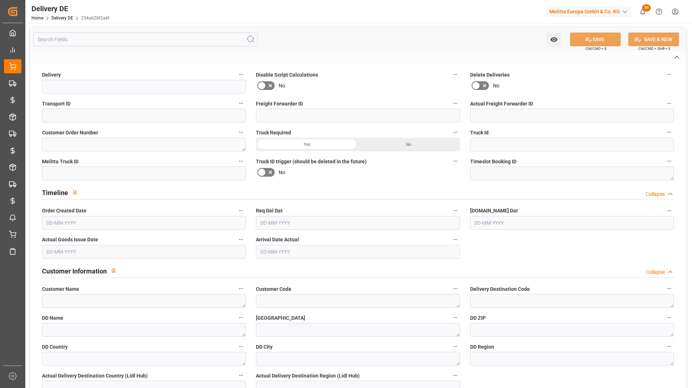
type input "Pallet"
type textarea "DE_02"
type input "DE_02"
type input "DAP"
type input "00"
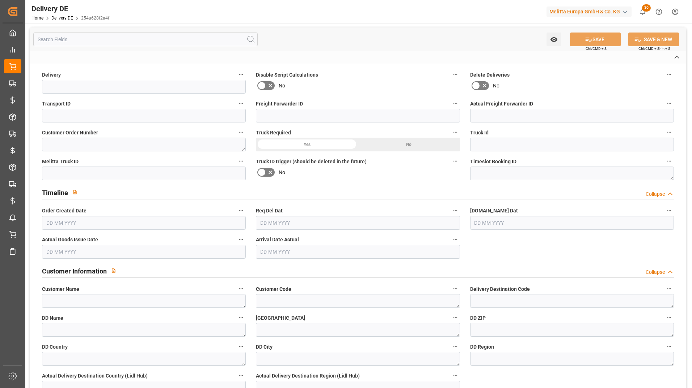
type input "H105"
type textarea "Maximale Palettenhöhe 1,05 m"
type input "SRPA"
type textarea "Sortenreine Paletten"
type input "EPQB"
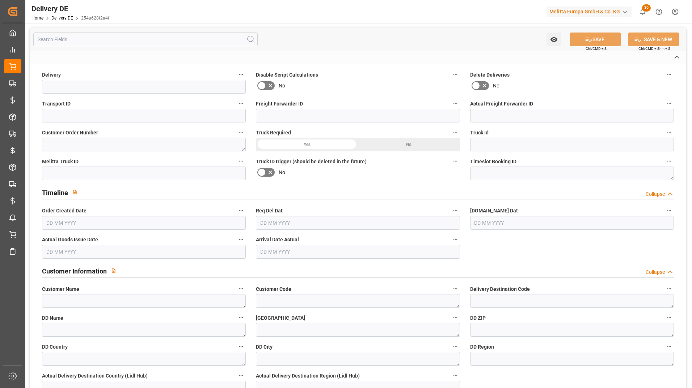
type textarea "VP=EUB,Kommi=EUB"
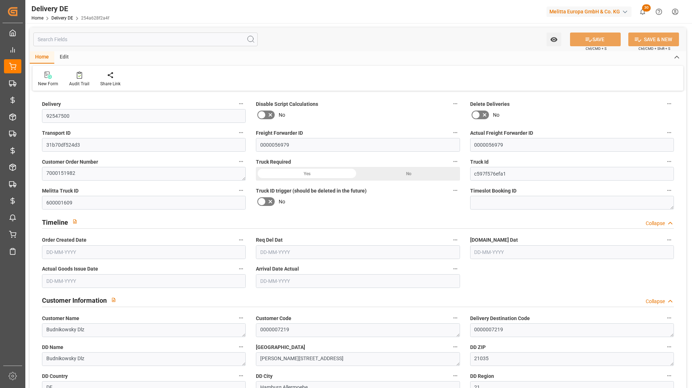
type input "13"
type input "7"
type input "13"
type input "749.106"
type input "1497.5"
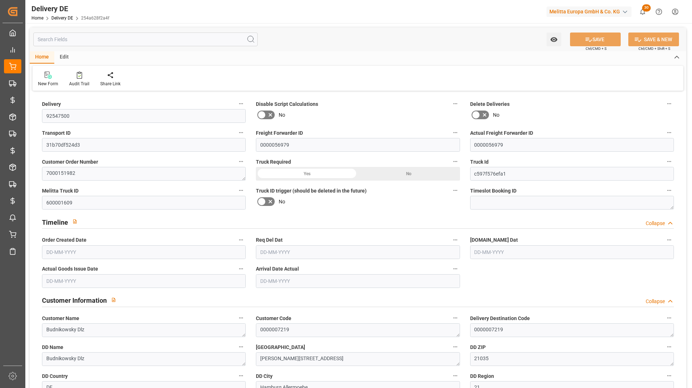
type input "10369.268"
type input "[DATE]"
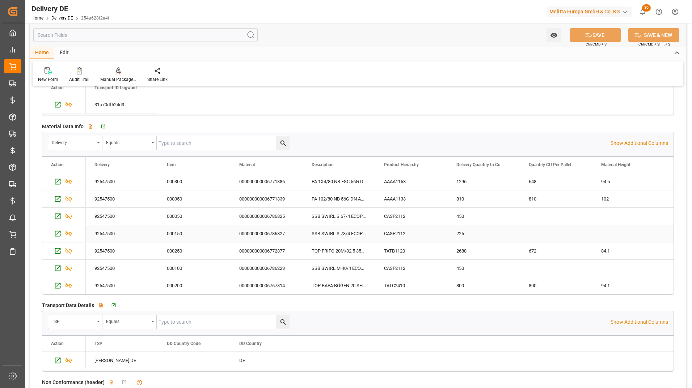
scroll to position [1157, 0]
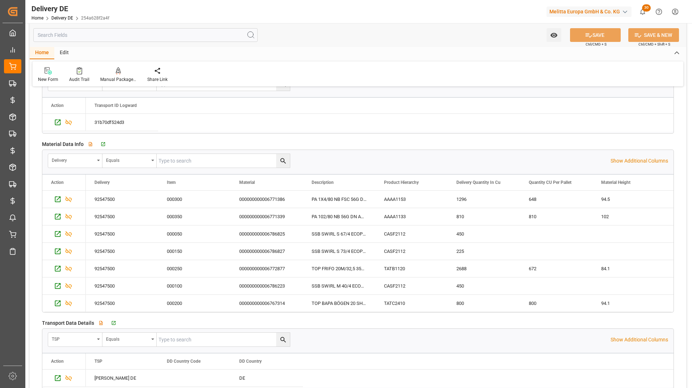
click at [72, 37] on input "text" at bounding box center [145, 35] width 224 height 14
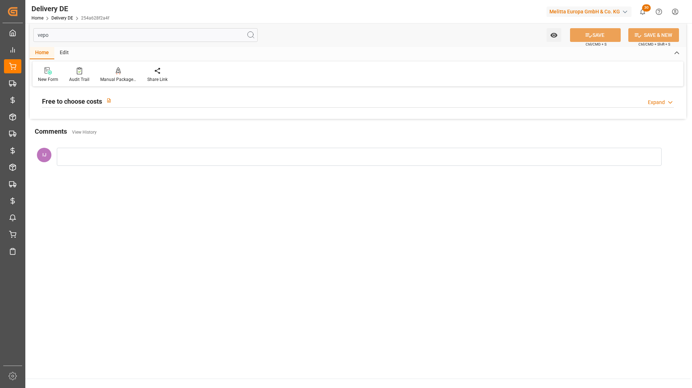
scroll to position [0, 0]
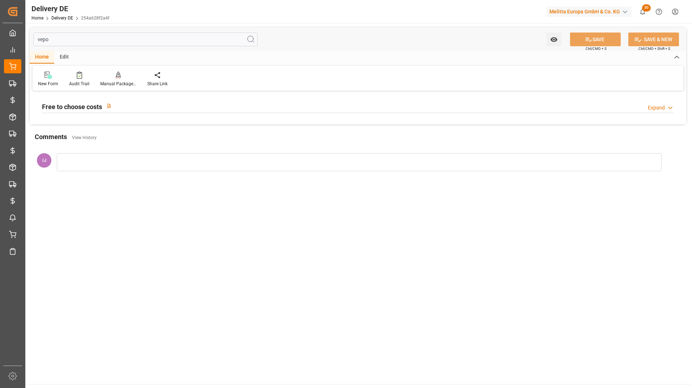
click at [68, 107] on h2 "Free to choose costs" at bounding box center [72, 107] width 60 height 10
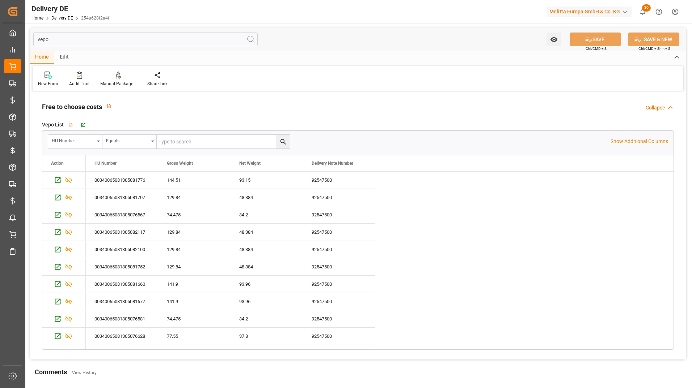
click at [64, 37] on input "vepo" at bounding box center [145, 40] width 224 height 14
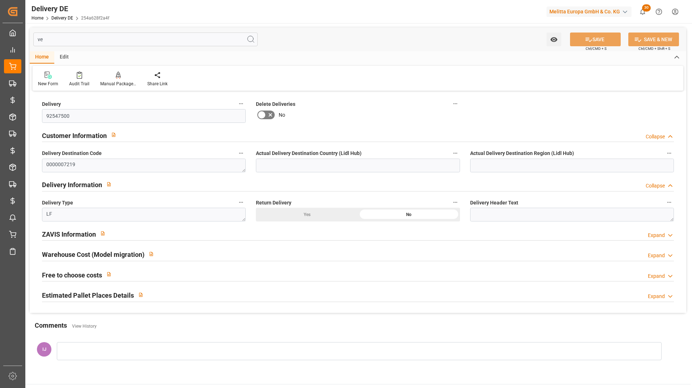
type input "v"
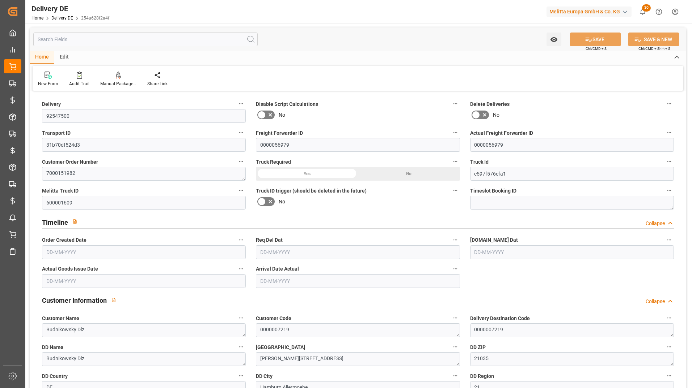
type input "13"
type input "7"
type input "13"
type input "749.106"
type input "1497.5"
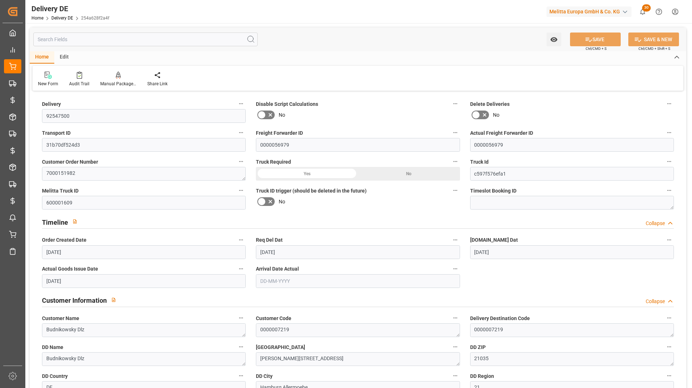
type input "[DATE]"
drag, startPoint x: 78, startPoint y: 142, endPoint x: 12, endPoint y: 142, distance: 66.9
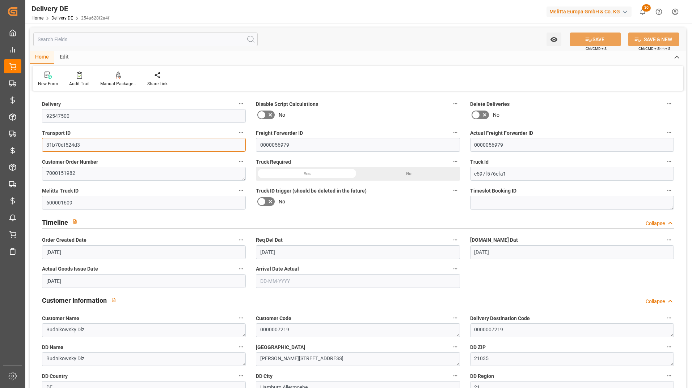
click at [12, 142] on div "Created by potrace 1.15, written by [PERSON_NAME] [DATE]-[DATE] Created by potr…" at bounding box center [346, 194] width 692 height 388
